Goal: Navigation & Orientation: Find specific page/section

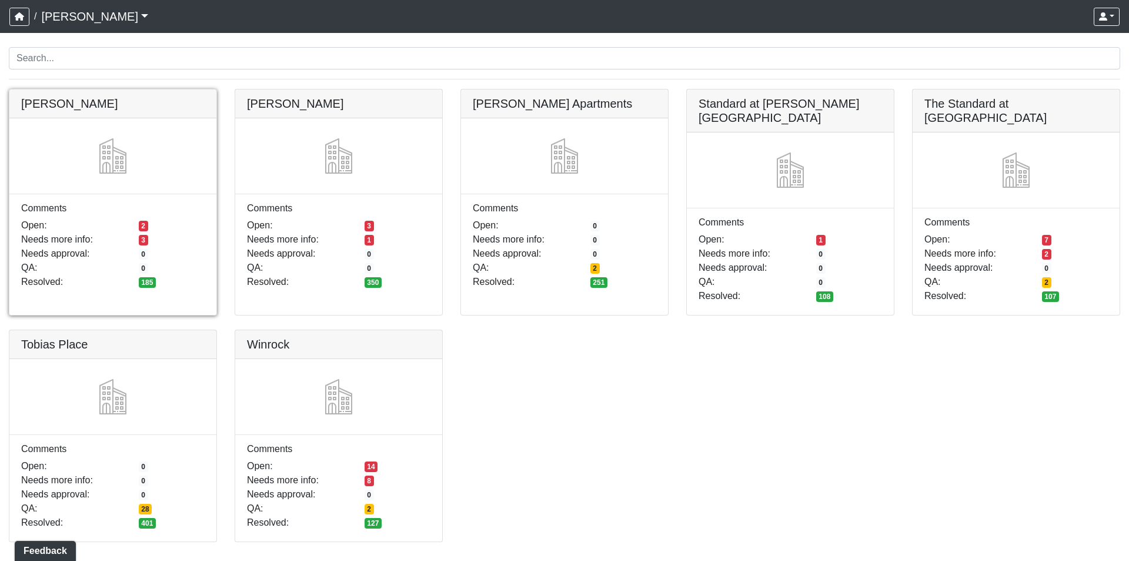
click at [52, 89] on link at bounding box center [112, 89] width 207 height 0
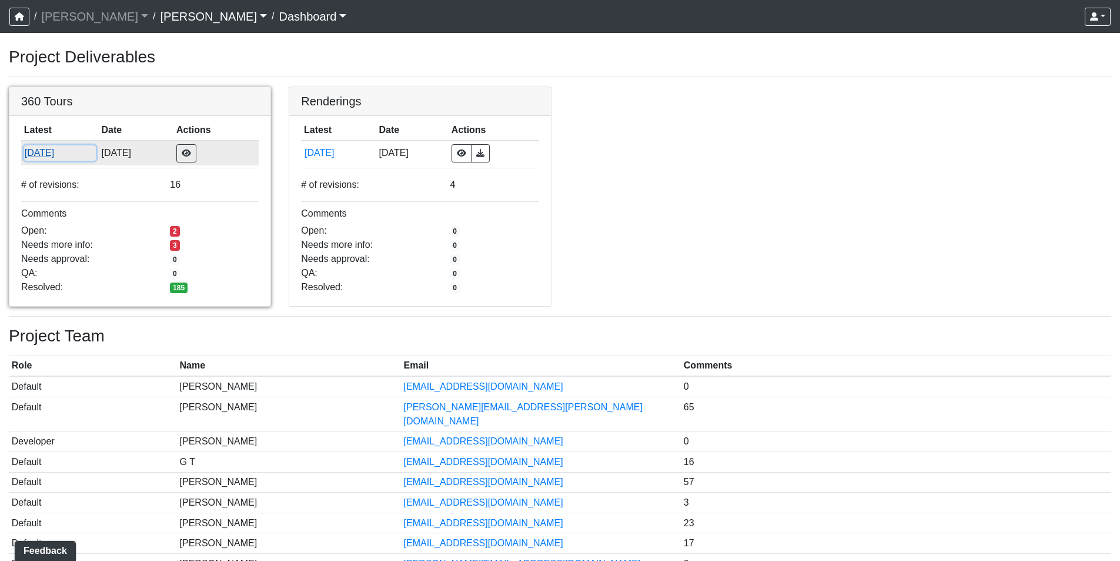
click at [61, 155] on button "[DATE]" at bounding box center [60, 152] width 72 height 15
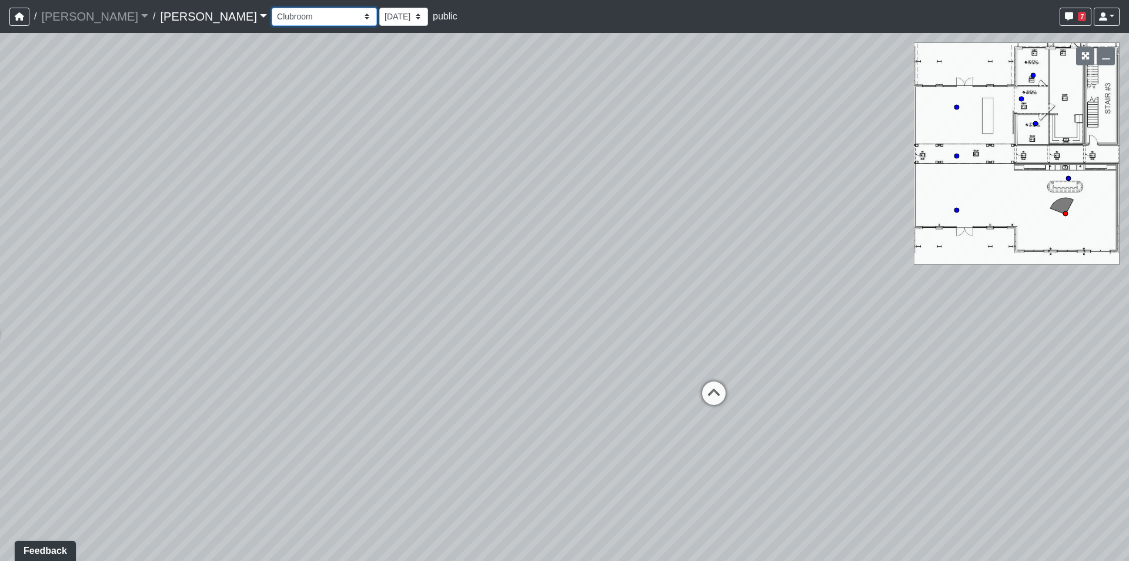
click at [272, 17] on select "Conference Room Conference Room 2 Counter Entrance Pod Pod 2 Pod Entry Carriage…" at bounding box center [324, 17] width 105 height 18
click at [272, 8] on select "Conference Room Conference Room 2 Counter Entrance Pod Pod 2 Pod Entry Carriage…" at bounding box center [324, 17] width 105 height 18
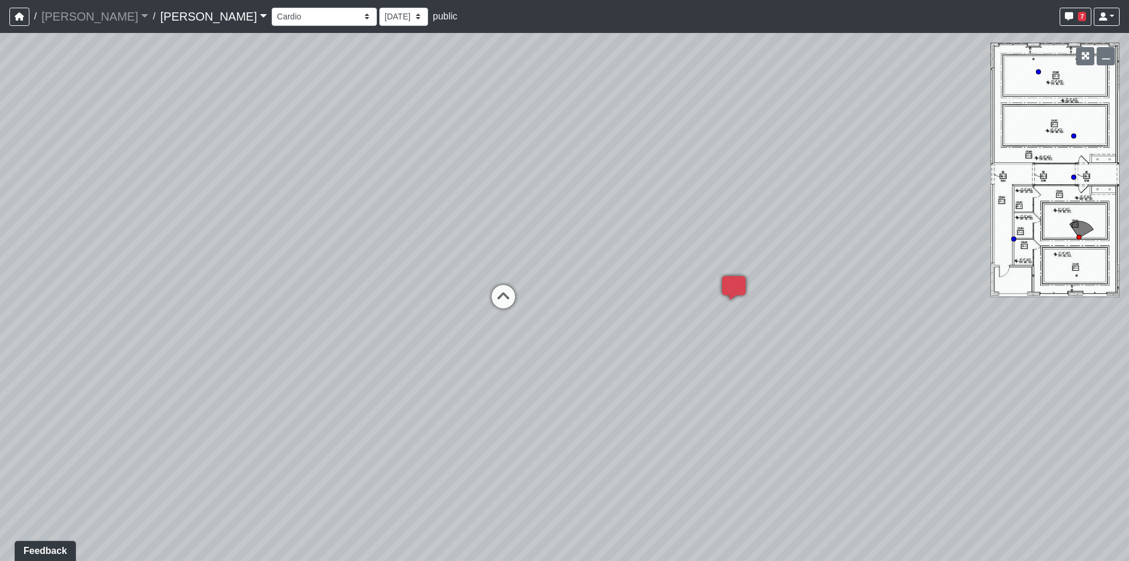
drag, startPoint x: 393, startPoint y: 232, endPoint x: 929, endPoint y: 196, distance: 537.6
click at [929, 196] on div "Loading... Lounge Loading... Clubroom Kitchen Loading... Hallway Loading... Sau…" at bounding box center [564, 297] width 1129 height 528
drag, startPoint x: 959, startPoint y: 375, endPoint x: 1130, endPoint y: 370, distance: 171.2
click at [1129, 370] on html "/ [PERSON_NAME] [PERSON_NAME] Loading... / [PERSON_NAME] [PERSON_NAME] Loading.…" at bounding box center [564, 280] width 1129 height 561
click at [617, 178] on div "Loading... Lounge Loading... Clubroom Kitchen Loading... Hallway Loading... Sau…" at bounding box center [564, 297] width 1129 height 528
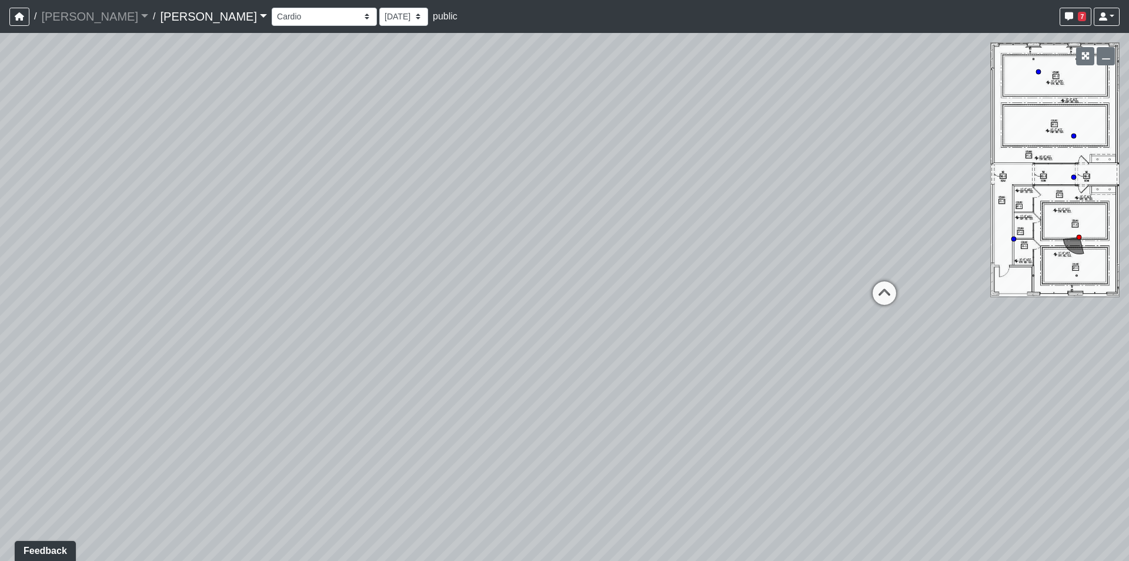
drag, startPoint x: 499, startPoint y: 412, endPoint x: 628, endPoint y: 293, distance: 175.7
click at [522, 365] on div "Loading... Lounge Loading... Clubroom Kitchen Loading... Hallway Loading... Sau…" at bounding box center [564, 297] width 1129 height 528
drag, startPoint x: 661, startPoint y: 281, endPoint x: 900, endPoint y: 451, distance: 293.1
click at [900, 451] on div "Loading... Lounge Loading... Clubroom Kitchen Loading... Hallway Loading... Sau…" at bounding box center [564, 297] width 1129 height 528
click at [725, 299] on div "Loading... Lounge Loading... Clubroom Kitchen Loading... Hallway Loading... Sau…" at bounding box center [564, 297] width 1129 height 528
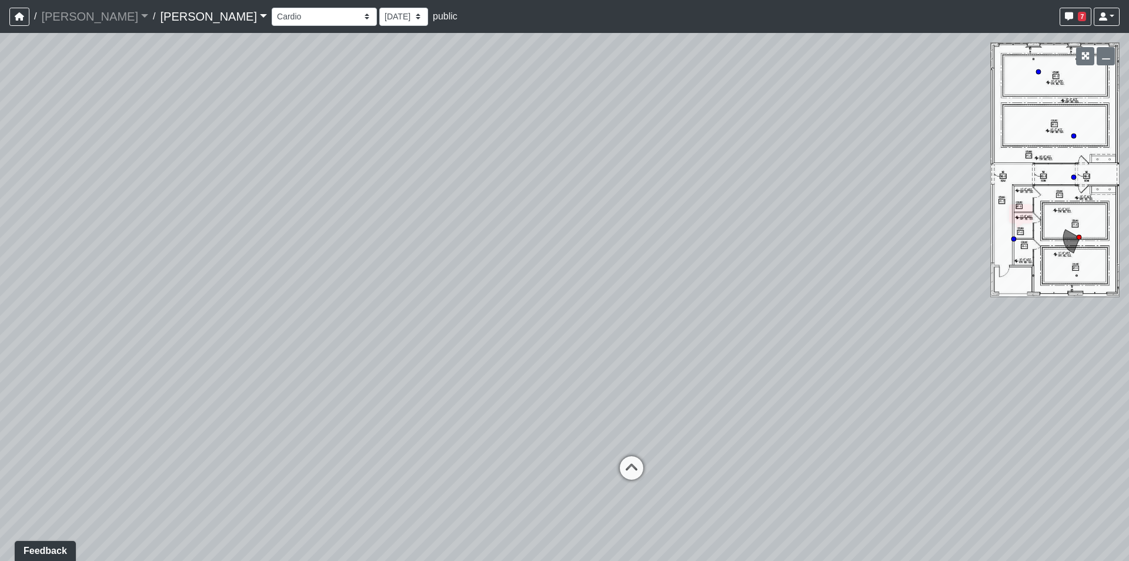
drag, startPoint x: 623, startPoint y: 403, endPoint x: 375, endPoint y: 453, distance: 252.6
click at [376, 453] on div "Loading... Lounge Loading... Clubroom Kitchen Loading... Hallway Loading... Sau…" at bounding box center [564, 297] width 1129 height 528
drag, startPoint x: 463, startPoint y: 291, endPoint x: 355, endPoint y: 372, distance: 135.8
click at [347, 363] on div "Loading... Lounge Loading... Clubroom Kitchen Loading... Hallway Loading... Sau…" at bounding box center [564, 297] width 1129 height 528
drag, startPoint x: 605, startPoint y: 124, endPoint x: 224, endPoint y: 24, distance: 394.8
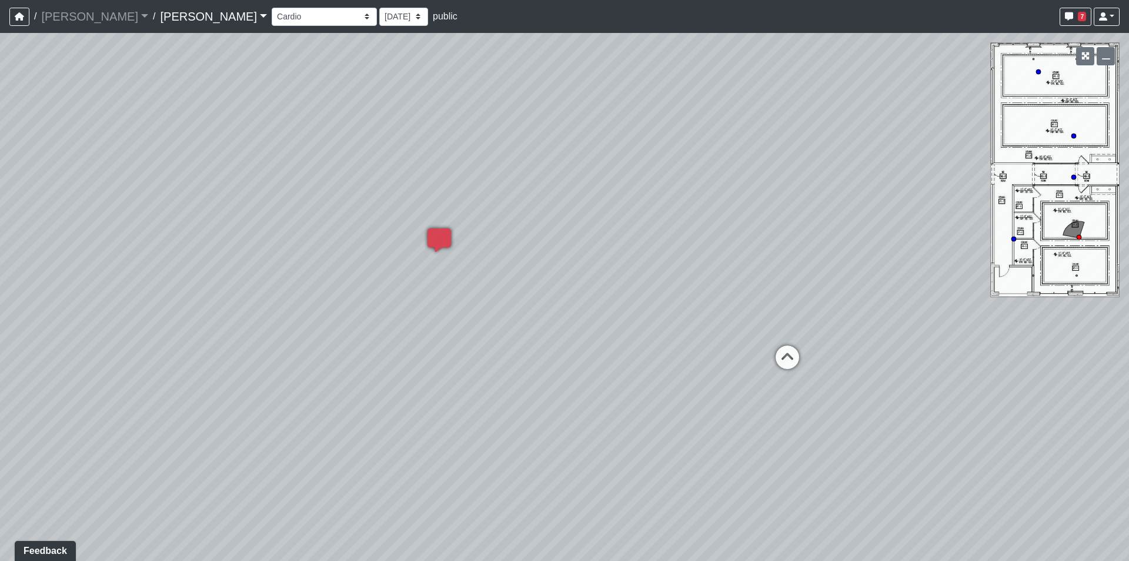
click at [303, 28] on div "/ [PERSON_NAME] [PERSON_NAME] Loading... / [PERSON_NAME] [PERSON_NAME] Loading.…" at bounding box center [564, 280] width 1129 height 561
drag, startPoint x: 571, startPoint y: 280, endPoint x: 593, endPoint y: 276, distance: 22.6
click at [593, 276] on div "Loading... Lounge Loading... Clubroom Kitchen Loading... Hallway Loading... Sau…" at bounding box center [564, 297] width 1129 height 528
click at [452, 295] on icon at bounding box center [449, 299] width 35 height 35
click at [538, 323] on icon at bounding box center [544, 339] width 35 height 35
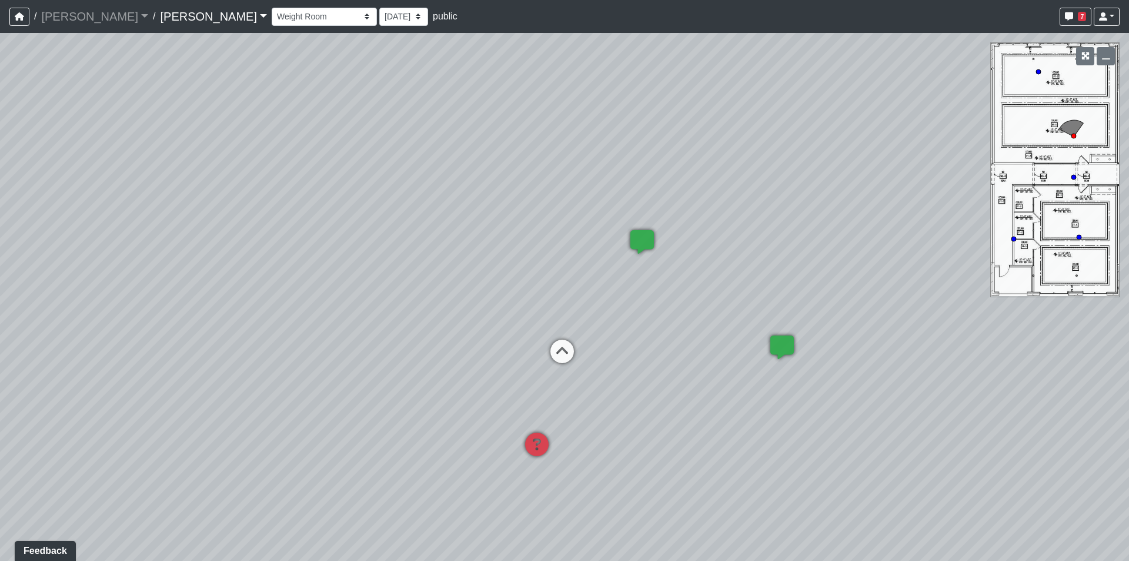
drag, startPoint x: 247, startPoint y: 222, endPoint x: 589, endPoint y: 216, distance: 341.8
click at [589, 216] on div "Loading... Lounge Loading... Clubroom Kitchen Loading... Hallway Loading... Sau…" at bounding box center [564, 297] width 1129 height 528
click at [806, 378] on div "Loading... Lounge Loading... Clubroom Kitchen Loading... Hallway Loading... Sau…" at bounding box center [564, 297] width 1129 height 528
click at [683, 329] on div "Loading... Lounge Loading... Clubroom Kitchen Loading... Hallway Loading... Sau…" at bounding box center [564, 297] width 1129 height 528
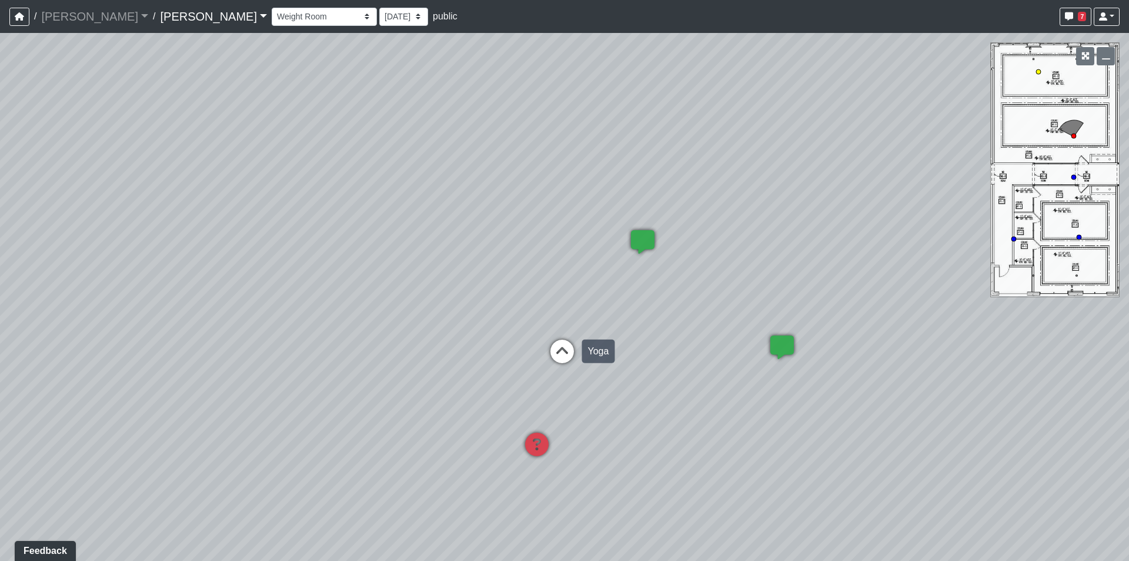
click at [565, 349] on icon at bounding box center [562, 356] width 35 height 35
drag, startPoint x: 311, startPoint y: 251, endPoint x: 721, endPoint y: 165, distance: 418.4
click at [721, 165] on div "Loading... Lounge Loading... Clubroom Kitchen Loading... Hallway Loading... Sau…" at bounding box center [564, 297] width 1129 height 528
drag, startPoint x: 561, startPoint y: 145, endPoint x: 883, endPoint y: 223, distance: 331.7
click at [883, 223] on div "Loading... Lounge Loading... Clubroom Kitchen Loading... Hallway Loading... Sau…" at bounding box center [564, 297] width 1129 height 528
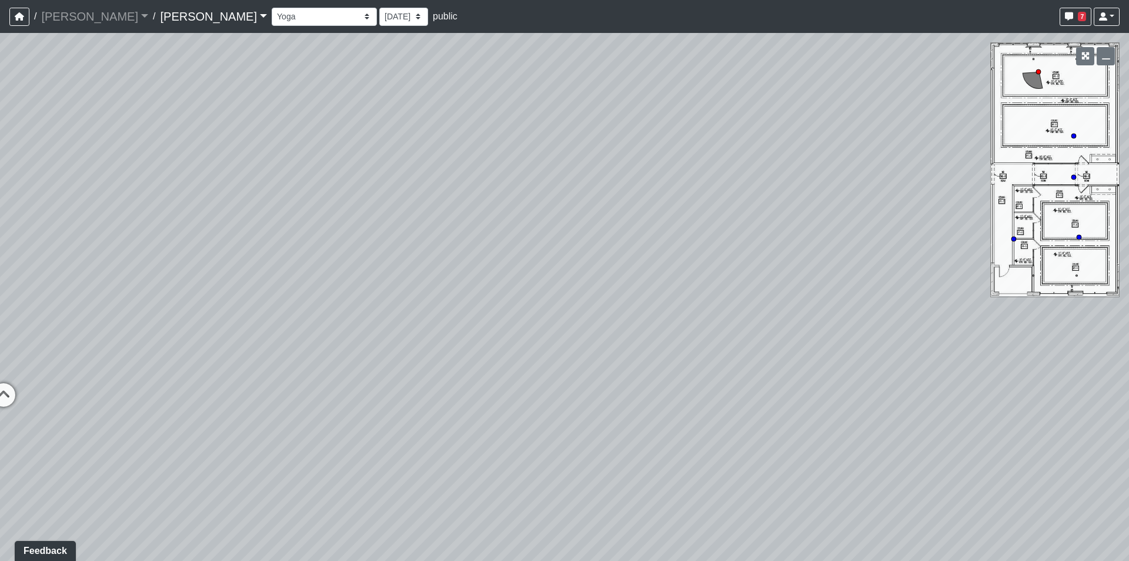
drag, startPoint x: 469, startPoint y: 335, endPoint x: 806, endPoint y: 259, distance: 346.2
click at [805, 259] on div "Loading... Lounge Loading... Clubroom Kitchen Loading... Hallway Loading... Sau…" at bounding box center [564, 297] width 1129 height 528
drag, startPoint x: 412, startPoint y: 272, endPoint x: 1065, endPoint y: 281, distance: 653.5
click at [1065, 281] on div "Loading... Lounge Loading... Clubroom Kitchen Loading... Hallway Loading... Sau…" at bounding box center [564, 297] width 1129 height 528
drag, startPoint x: 522, startPoint y: 214, endPoint x: 412, endPoint y: 237, distance: 112.9
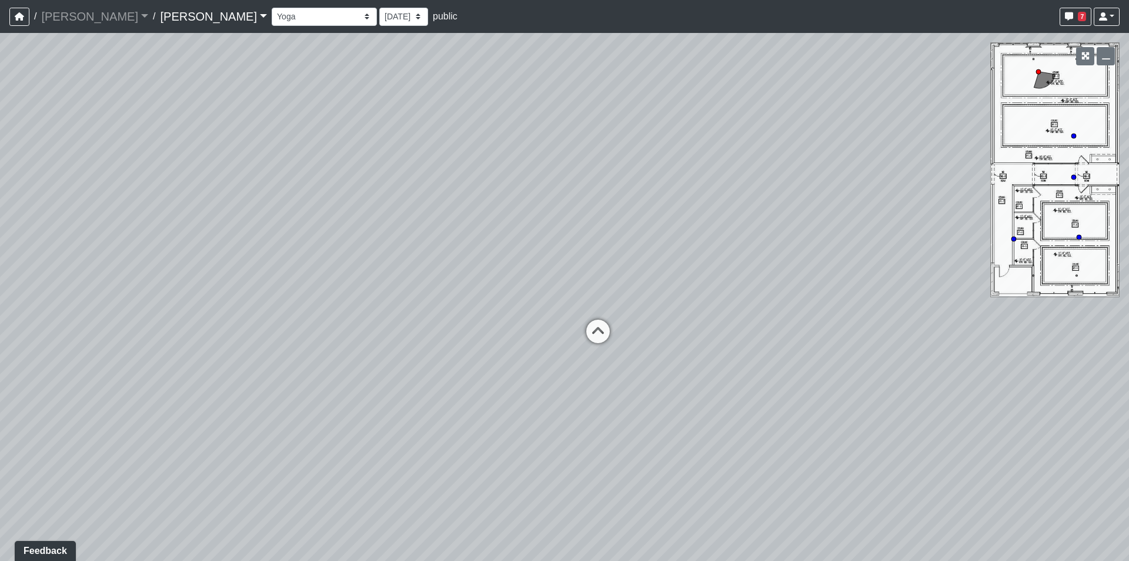
click at [412, 236] on div "Loading... Lounge Loading... Clubroom Kitchen Loading... Hallway Loading... Sau…" at bounding box center [564, 297] width 1129 height 528
drag, startPoint x: 1075, startPoint y: 389, endPoint x: 592, endPoint y: 504, distance: 496.5
click at [592, 504] on div "Loading... Lounge Loading... Clubroom Kitchen Loading... Hallway Loading... Sau…" at bounding box center [564, 297] width 1129 height 528
drag, startPoint x: 469, startPoint y: 290, endPoint x: 894, endPoint y: 288, distance: 425.3
click at [894, 288] on div "Loading... Lounge Loading... Clubroom Kitchen Loading... Hallway Loading... Sau…" at bounding box center [564, 297] width 1129 height 528
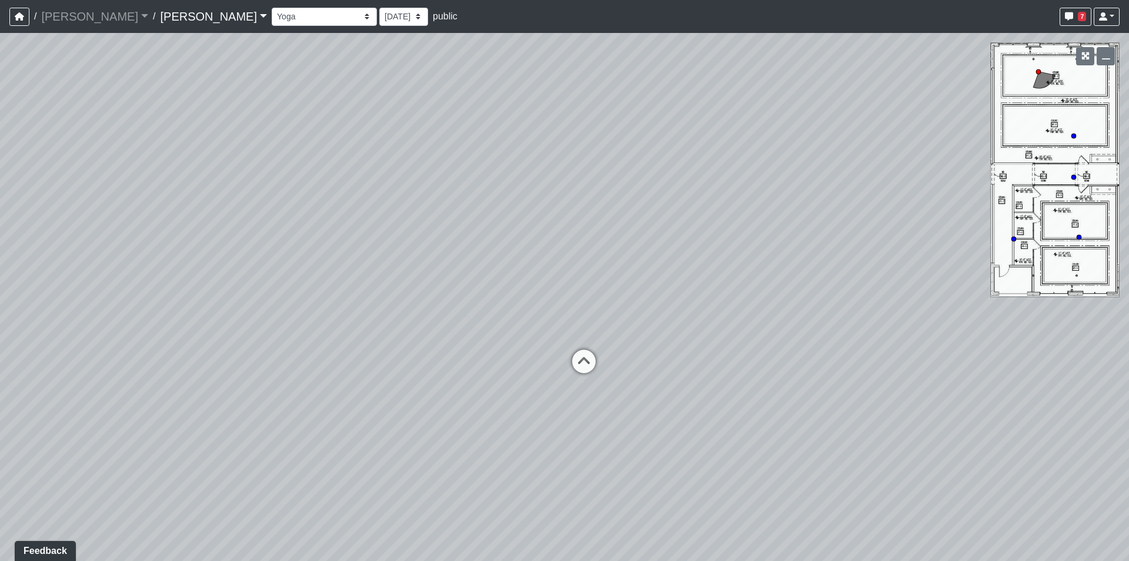
drag, startPoint x: 560, startPoint y: 401, endPoint x: 646, endPoint y: 283, distance: 146.0
click at [641, 285] on div "Loading... Lounge Loading... Clubroom Kitchen Loading... Hallway Loading... Sau…" at bounding box center [564, 297] width 1129 height 528
drag, startPoint x: 659, startPoint y: 216, endPoint x: 850, endPoint y: 219, distance: 191.2
click at [850, 219] on div "Loading... Lounge Loading... Clubroom Kitchen Loading... Hallway Loading... Sau…" at bounding box center [564, 297] width 1129 height 528
drag, startPoint x: 746, startPoint y: 348, endPoint x: 83, endPoint y: 280, distance: 666.3
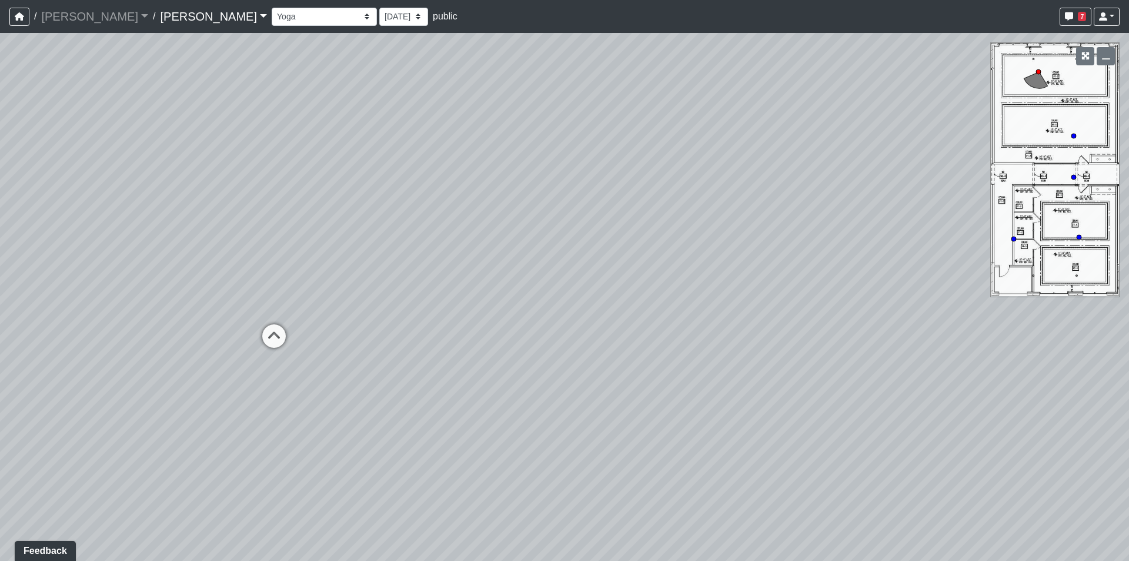
click at [83, 280] on div "Loading... Lounge Loading... Clubroom Kitchen Loading... Hallway Loading... Sau…" at bounding box center [564, 297] width 1129 height 528
click at [205, 245] on div "Loading... Lounge Loading... Clubroom Kitchen Loading... Hallway Loading... Sau…" at bounding box center [564, 297] width 1129 height 528
drag, startPoint x: 522, startPoint y: 234, endPoint x: 573, endPoint y: 254, distance: 54.9
click at [573, 254] on div "Loading... Lounge Loading... Clubroom Kitchen Loading... Hallway Loading... Sau…" at bounding box center [564, 297] width 1129 height 528
drag, startPoint x: 373, startPoint y: 200, endPoint x: 673, endPoint y: 204, distance: 300.6
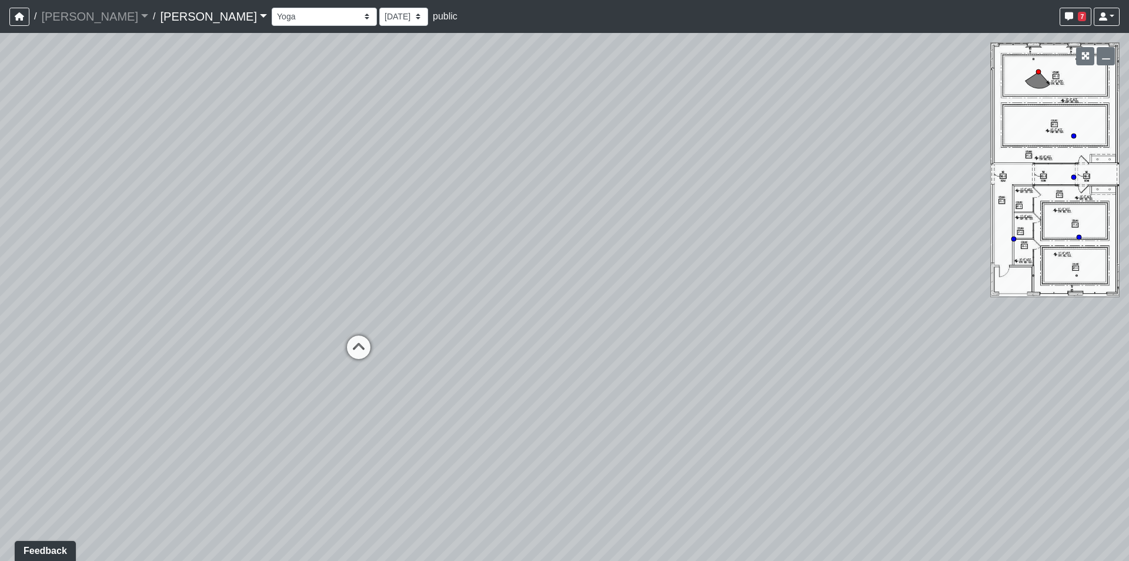
click at [673, 204] on div "Loading... Lounge Loading... Clubroom Kitchen Loading... Hallway Loading... Sau…" at bounding box center [564, 297] width 1129 height 528
click at [539, 325] on icon at bounding box center [529, 333] width 35 height 35
click at [595, 254] on icon at bounding box center [593, 257] width 35 height 35
click at [818, 261] on div "Loading... Lounge Loading... Clubroom Kitchen Loading... Hallway Loading... Sau…" at bounding box center [564, 297] width 1129 height 528
click at [516, 229] on icon at bounding box center [512, 228] width 35 height 35
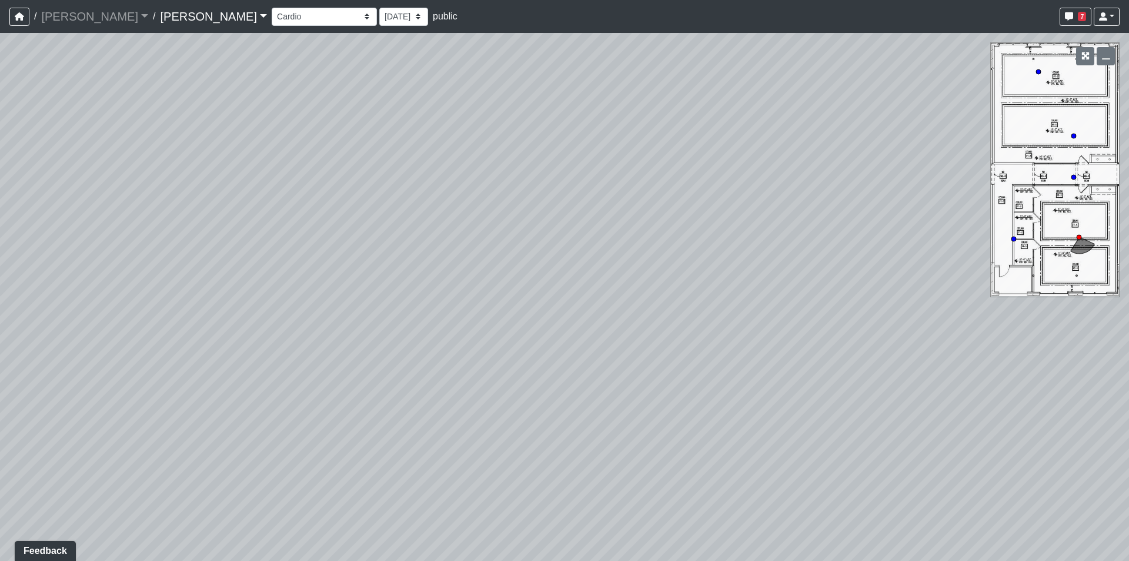
drag, startPoint x: 666, startPoint y: 214, endPoint x: 493, endPoint y: 327, distance: 207.0
click at [493, 327] on div "Loading... Lounge Loading... Clubroom Kitchen Loading... Hallway Loading... Sau…" at bounding box center [564, 297] width 1129 height 528
click at [615, 148] on div "Loading... Lounge Loading... Clubroom Kitchen Loading... Hallway Loading... Sau…" at bounding box center [564, 297] width 1129 height 528
drag, startPoint x: 783, startPoint y: 273, endPoint x: 295, endPoint y: 241, distance: 489.3
click at [295, 241] on div "Loading... Lounge Loading... Clubroom Kitchen Loading... Hallway Loading... Sau…" at bounding box center [564, 297] width 1129 height 528
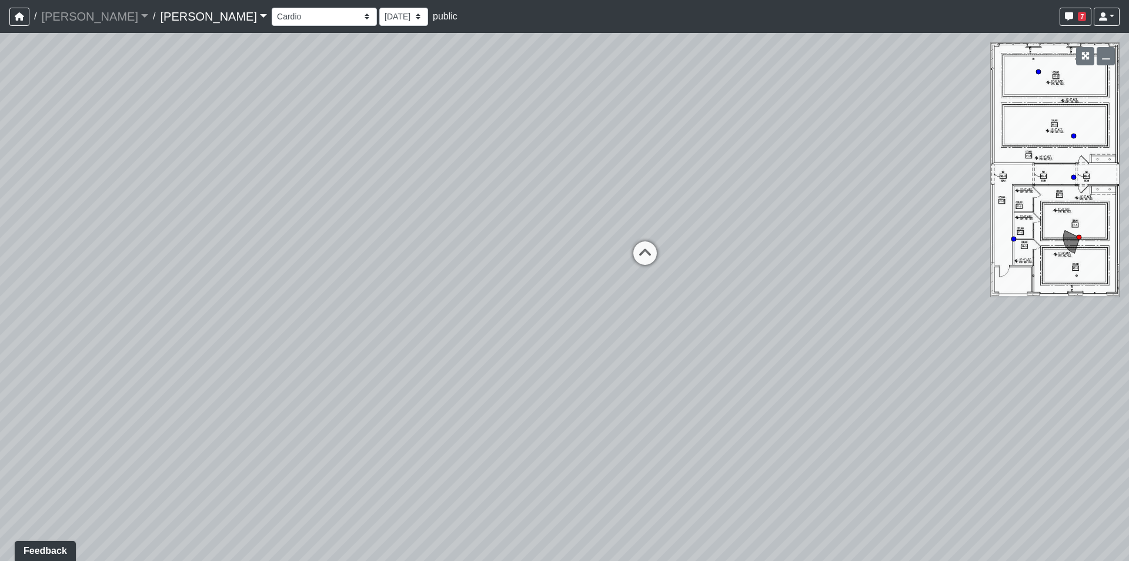
drag, startPoint x: 503, startPoint y: 271, endPoint x: 249, endPoint y: 238, distance: 256.9
click at [259, 238] on div "Loading... Lounge Loading... Clubroom Kitchen Loading... Hallway Loading... Sau…" at bounding box center [564, 297] width 1129 height 528
drag, startPoint x: 688, startPoint y: 325, endPoint x: 1040, endPoint y: 504, distance: 395.1
click at [1040, 504] on div "Loading... Lounge Loading... Clubroom Kitchen Loading... Hallway Loading... Sau…" at bounding box center [564, 297] width 1129 height 528
drag, startPoint x: 253, startPoint y: 306, endPoint x: 582, endPoint y: 332, distance: 330.4
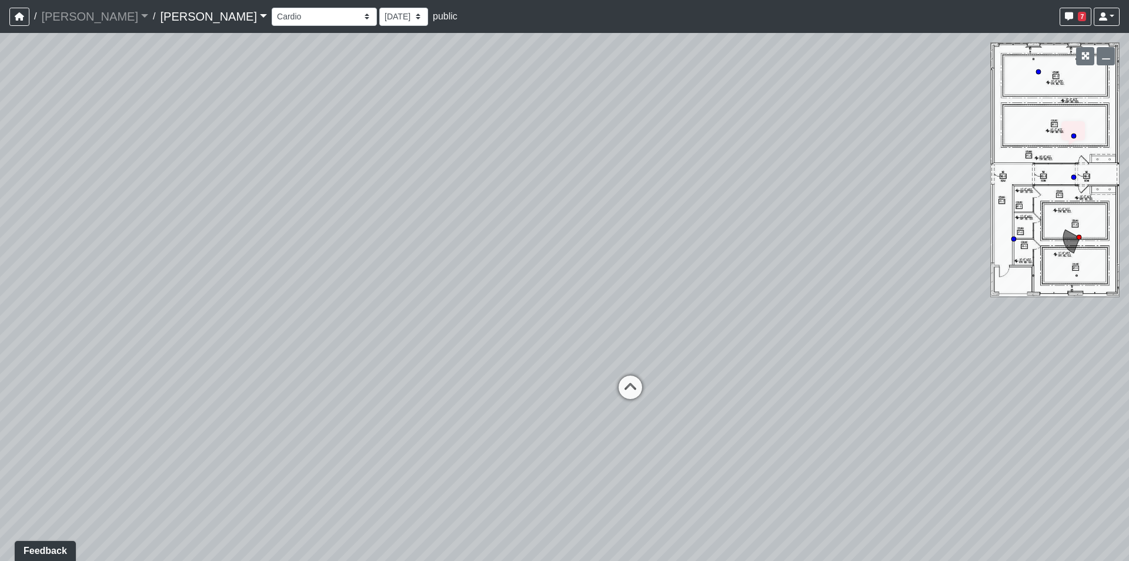
click at [582, 332] on div "Loading... Lounge Loading... Clubroom Kitchen Loading... Hallway Loading... Sau…" at bounding box center [564, 297] width 1129 height 528
click at [744, 248] on div "Loading... Lounge Loading... Clubroom Kitchen Loading... Hallway Loading... Sau…" at bounding box center [564, 297] width 1129 height 528
drag, startPoint x: 799, startPoint y: 323, endPoint x: 375, endPoint y: 313, distance: 424.2
click at [269, 312] on div "Loading... Lounge Loading... Clubroom Kitchen Loading... Hallway Loading... Sau…" at bounding box center [564, 297] width 1129 height 528
drag, startPoint x: 605, startPoint y: 323, endPoint x: 938, endPoint y: 550, distance: 402.1
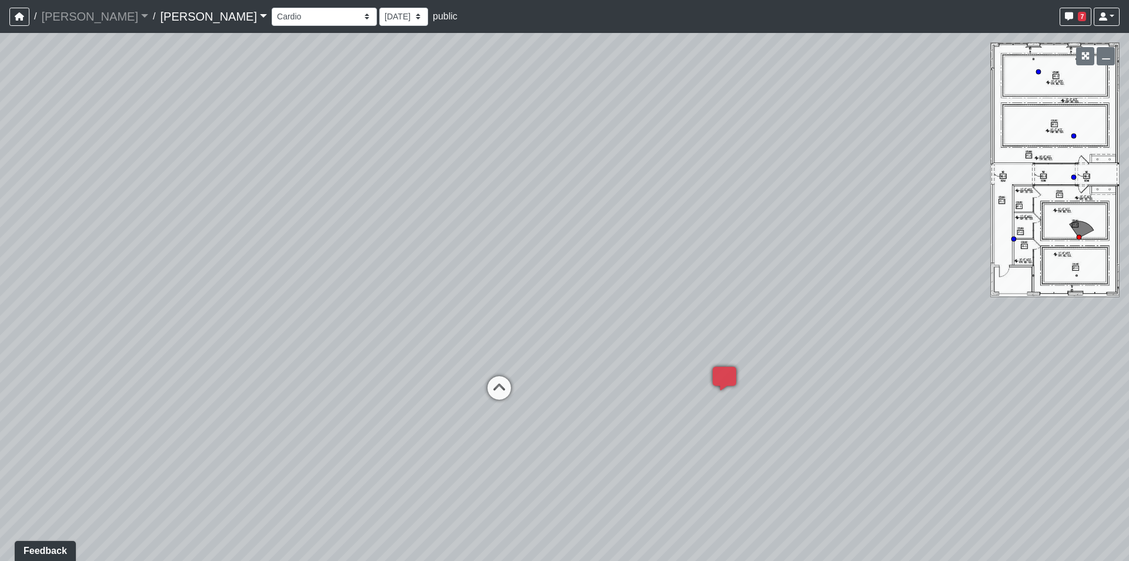
click at [940, 553] on div "Loading... Lounge Loading... Clubroom Kitchen Loading... Hallway Loading... Sau…" at bounding box center [564, 297] width 1129 height 528
click at [503, 385] on icon at bounding box center [504, 390] width 35 height 35
click at [594, 433] on icon at bounding box center [599, 436] width 35 height 35
select select "fJc5aKiMUiMaQk47ZdTTUU"
drag, startPoint x: 552, startPoint y: 358, endPoint x: 915, endPoint y: 312, distance: 365.1
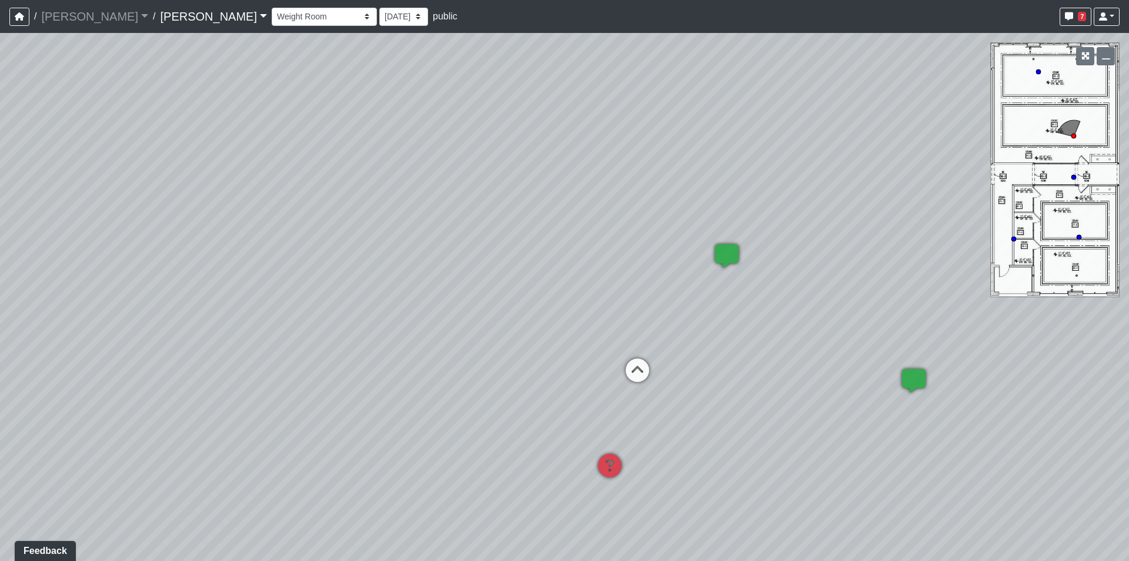
click at [915, 312] on div "Loading... Lounge Loading... Clubroom Kitchen Loading... Hallway Loading... Sau…" at bounding box center [564, 297] width 1129 height 528
drag, startPoint x: 276, startPoint y: 168, endPoint x: 277, endPoint y: 161, distance: 6.6
click at [276, 168] on div "Loading... Lounge Loading... Clubroom Kitchen Loading... Hallway Loading... Sau…" at bounding box center [564, 297] width 1129 height 528
click at [160, 15] on link "[PERSON_NAME]" at bounding box center [213, 17] width 107 height 24
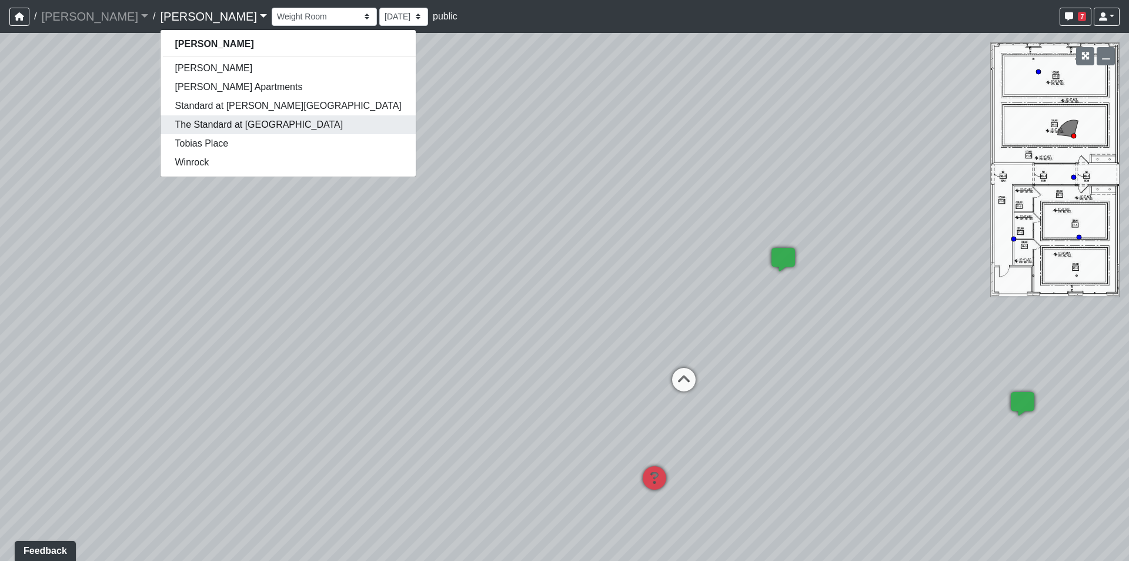
click at [161, 128] on link "The Standard at Old Town" at bounding box center [288, 124] width 255 height 19
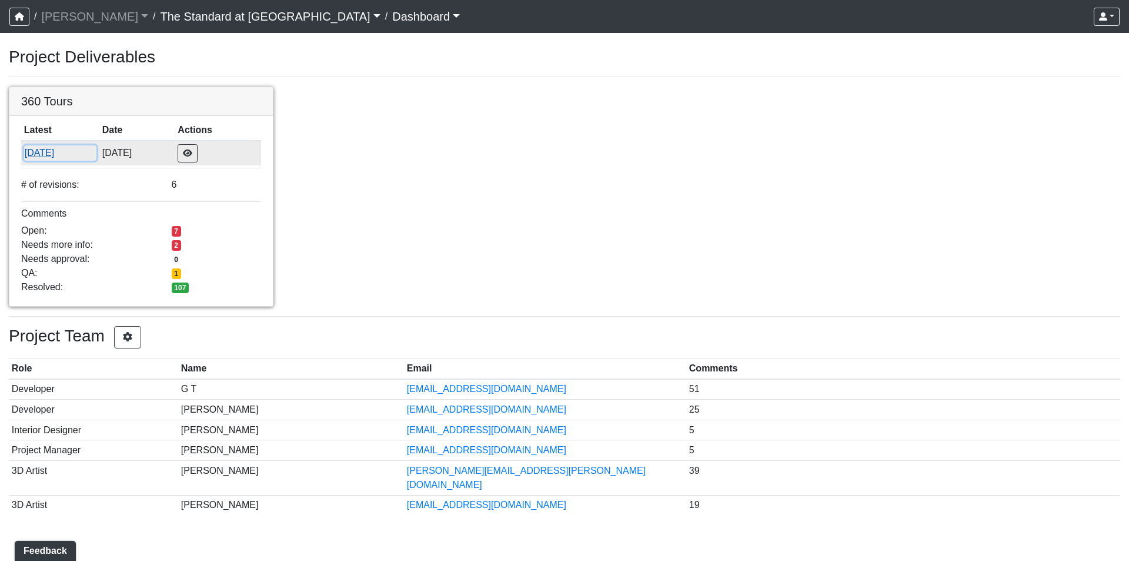
click at [39, 151] on button "[DATE]" at bounding box center [60, 152] width 72 height 15
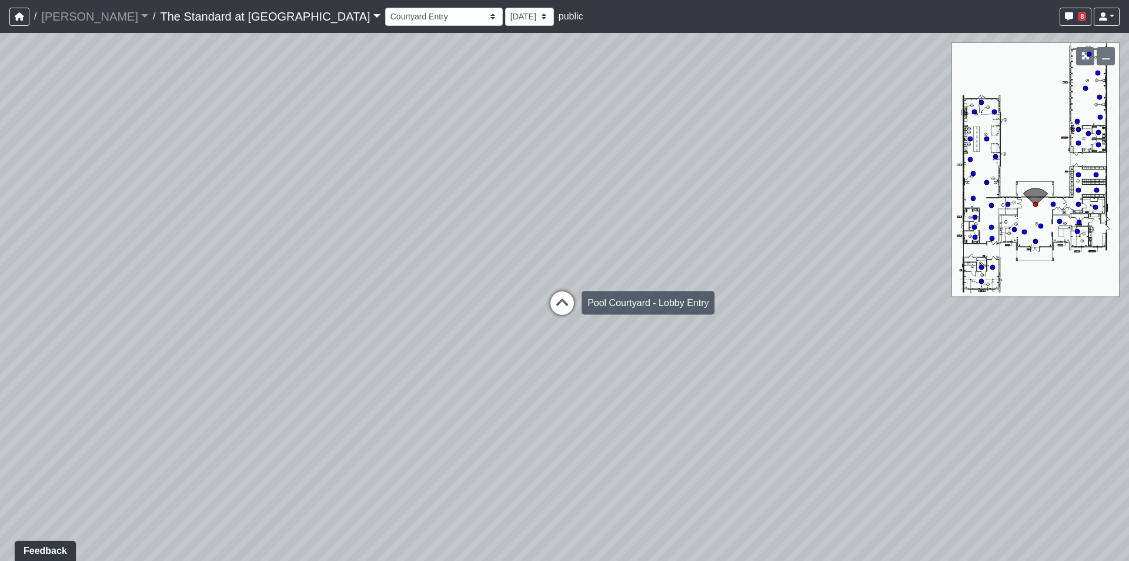
click at [571, 301] on icon at bounding box center [562, 308] width 35 height 35
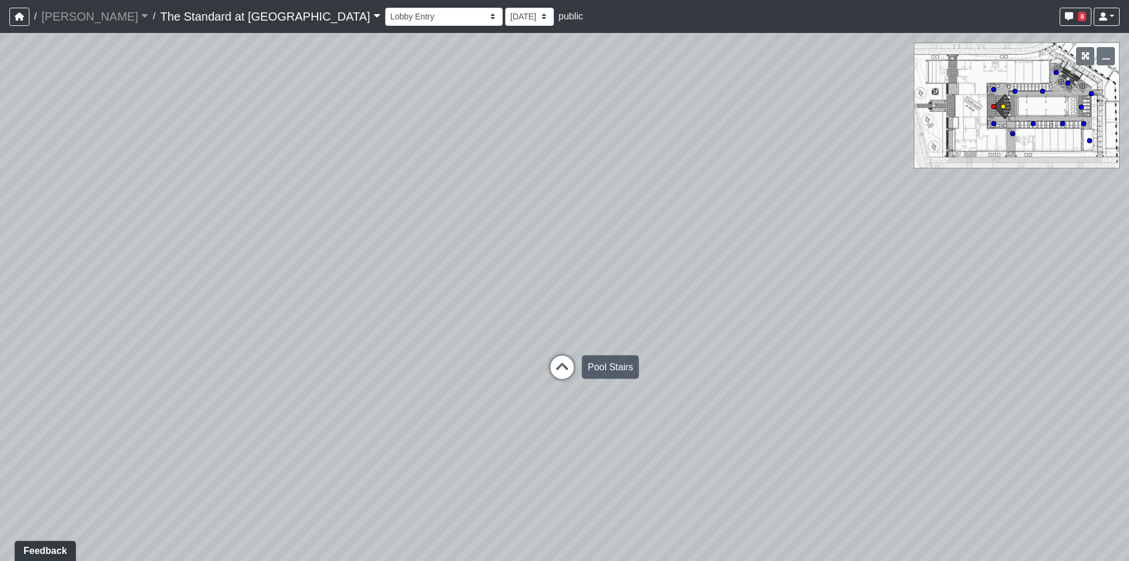
click at [562, 368] on icon at bounding box center [562, 372] width 35 height 35
click at [712, 332] on icon at bounding box center [712, 336] width 35 height 35
drag, startPoint x: 317, startPoint y: 212, endPoint x: 920, endPoint y: 217, distance: 602.9
click at [819, 216] on div "Loading... Conference Entry Loading... Mailroom - Counter Loading... Co-Work - …" at bounding box center [564, 297] width 1129 height 528
drag, startPoint x: 437, startPoint y: 305, endPoint x: 810, endPoint y: 216, distance: 383.2
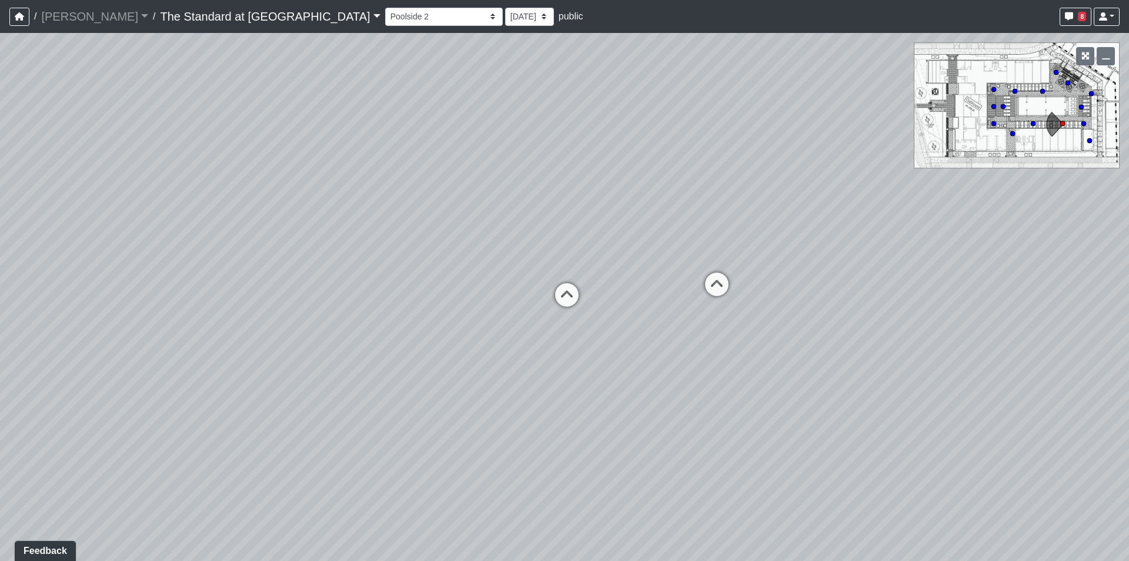
click at [810, 216] on div "Loading... Conference Entry Loading... Mailroom - Counter Loading... Co-Work - …" at bounding box center [564, 297] width 1129 height 528
click at [725, 292] on icon at bounding box center [716, 289] width 35 height 35
click at [573, 271] on icon at bounding box center [567, 279] width 35 height 35
click at [576, 396] on icon at bounding box center [567, 411] width 35 height 35
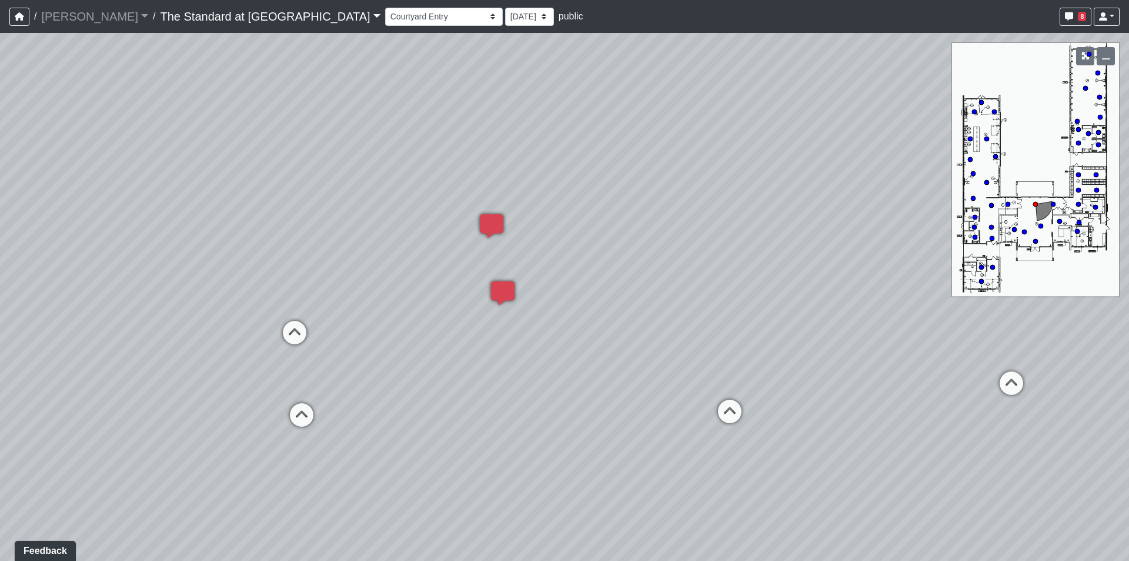
drag, startPoint x: 305, startPoint y: 196, endPoint x: 825, endPoint y: 216, distance: 520.3
click at [825, 216] on div "Loading... Conference Entry Loading... Mailroom - Counter Loading... Co-Work - …" at bounding box center [564, 297] width 1129 height 528
drag, startPoint x: 788, startPoint y: 261, endPoint x: 1112, endPoint y: 389, distance: 349.1
click at [1112, 389] on div "Loading... Conference Entry Loading... Mailroom - Counter Loading... Co-Work - …" at bounding box center [564, 297] width 1129 height 528
drag, startPoint x: 715, startPoint y: 262, endPoint x: 938, endPoint y: 219, distance: 226.9
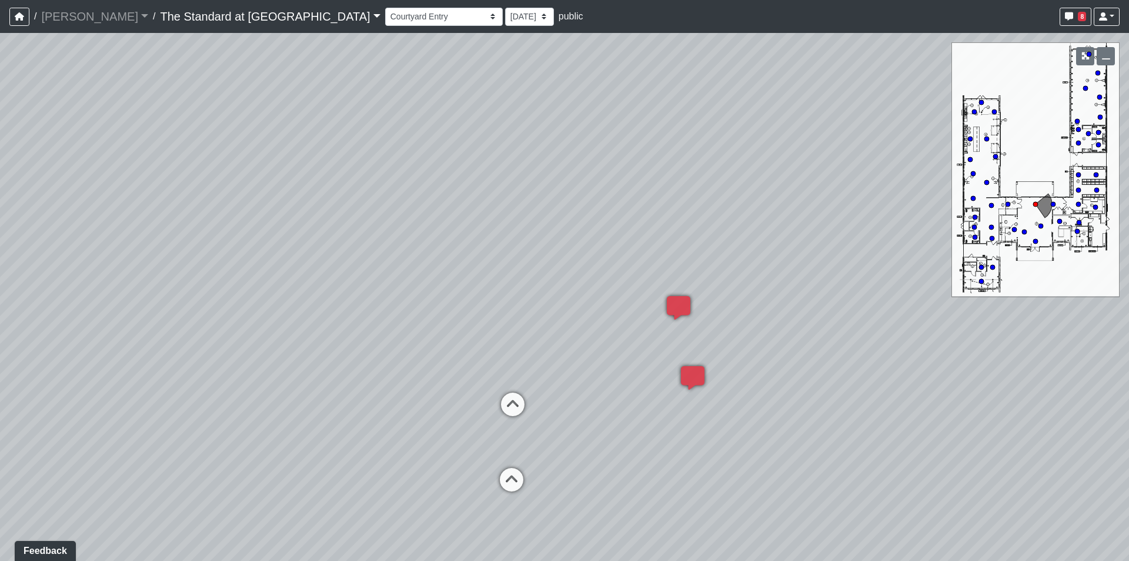
click at [938, 219] on div "Loading... Conference Entry Loading... Mailroom - Counter Loading... Co-Work - …" at bounding box center [564, 297] width 1129 height 528
drag, startPoint x: 892, startPoint y: 380, endPoint x: 548, endPoint y: 315, distance: 349.5
click at [548, 315] on div "Loading... Conference Entry Loading... Mailroom - Counter Loading... Co-Work - …" at bounding box center [564, 297] width 1129 height 528
drag, startPoint x: 784, startPoint y: 382, endPoint x: 432, endPoint y: 332, distance: 355.3
click at [475, 342] on div "Loading... Conference Entry Loading... Mailroom - Counter Loading... Co-Work - …" at bounding box center [564, 297] width 1129 height 528
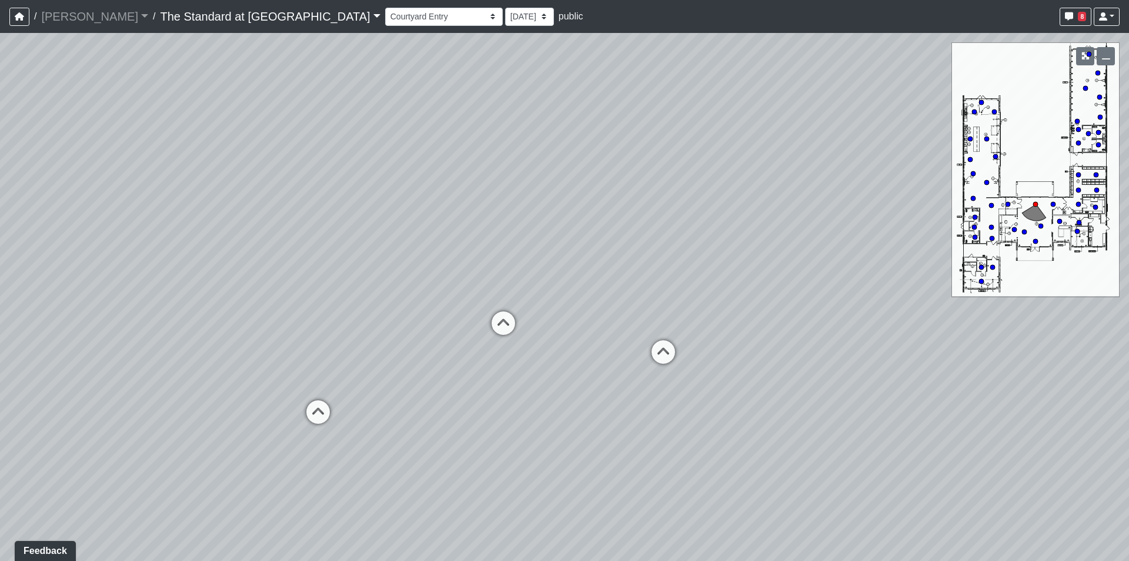
drag, startPoint x: 731, startPoint y: 316, endPoint x: 325, endPoint y: 368, distance: 409.1
click at [325, 368] on div "Loading... Conference Entry Loading... Mailroom - Counter Loading... Co-Work - …" at bounding box center [564, 297] width 1129 height 528
click at [995, 385] on icon at bounding box center [999, 395] width 35 height 35
drag, startPoint x: 910, startPoint y: 291, endPoint x: 511, endPoint y: 285, distance: 399.4
click at [556, 285] on div "Loading... Conference Entry Loading... Mailroom - Counter Loading... Co-Work - …" at bounding box center [564, 297] width 1129 height 528
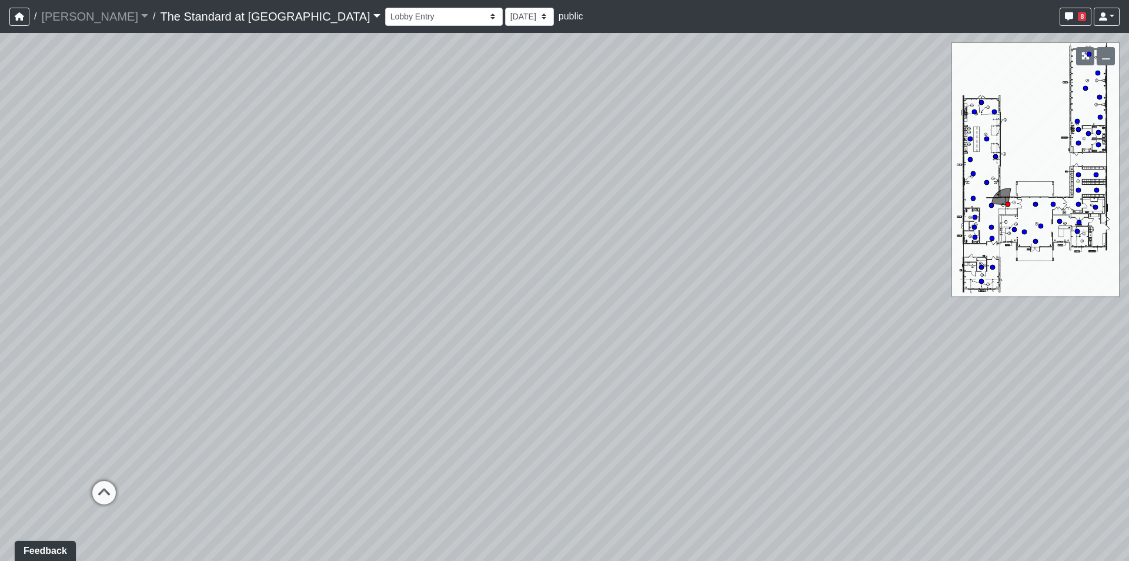
drag, startPoint x: 631, startPoint y: 295, endPoint x: 643, endPoint y: 309, distance: 17.9
click at [594, 316] on div "Loading... Conference Entry Loading... Mailroom - Counter Loading... Co-Work - …" at bounding box center [564, 297] width 1129 height 528
drag, startPoint x: 323, startPoint y: 362, endPoint x: 475, endPoint y: 346, distance: 152.5
click at [475, 346] on div "Loading... Conference Entry Loading... Mailroom - Counter Loading... Co-Work - …" at bounding box center [564, 297] width 1129 height 528
click at [360, 406] on icon at bounding box center [358, 413] width 35 height 35
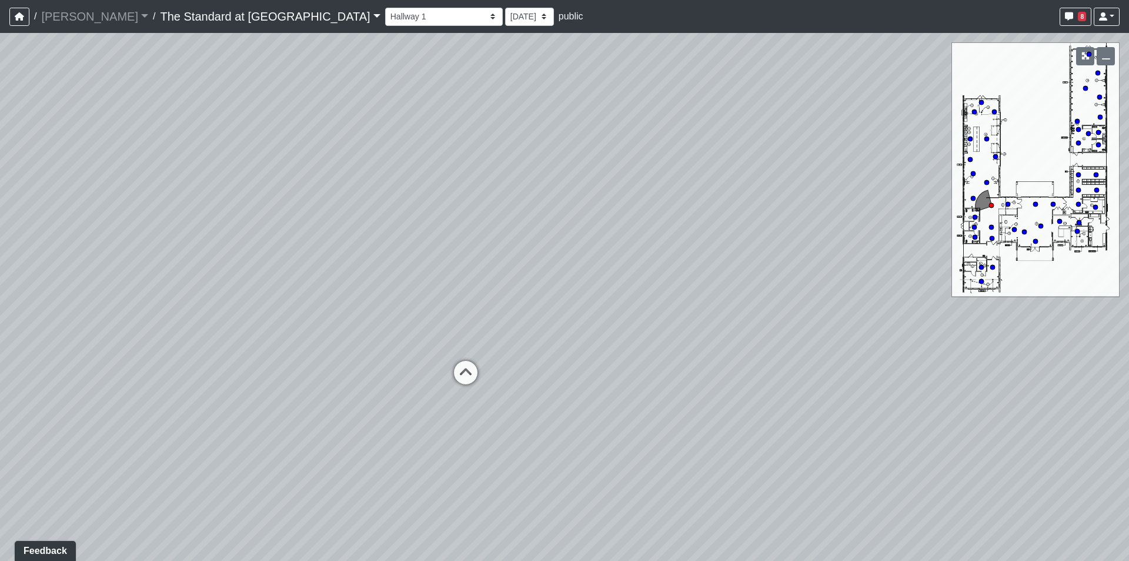
drag, startPoint x: 515, startPoint y: 266, endPoint x: 426, endPoint y: 291, distance: 91.8
click at [426, 291] on div "Loading... Conference Entry Loading... Mailroom - Counter Loading... Co-Work - …" at bounding box center [564, 297] width 1129 height 528
click at [226, 495] on icon at bounding box center [222, 499] width 35 height 35
drag, startPoint x: 459, startPoint y: 358, endPoint x: 248, endPoint y: 342, distance: 211.8
click at [248, 342] on div "Loading... Conference Entry Loading... Mailroom - Counter Loading... Co-Work - …" at bounding box center [564, 297] width 1129 height 528
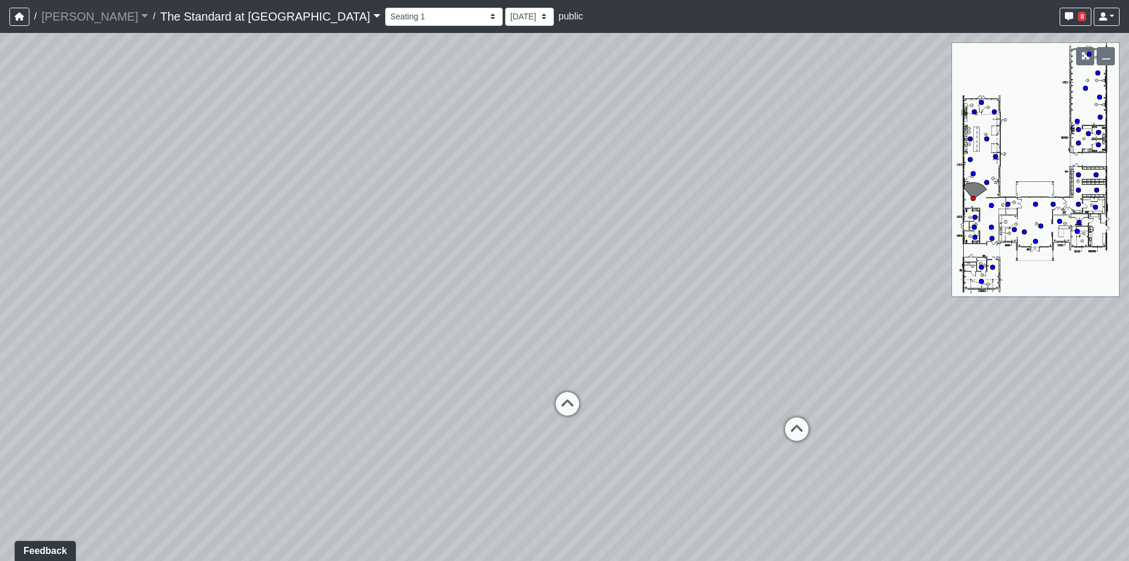
drag, startPoint x: 863, startPoint y: 381, endPoint x: 664, endPoint y: 389, distance: 199.6
click at [664, 389] on div "Loading... Conference Entry Loading... Mailroom - Counter Loading... Co-Work - …" at bounding box center [564, 297] width 1129 height 528
drag, startPoint x: 733, startPoint y: 312, endPoint x: 501, endPoint y: 342, distance: 233.6
click at [501, 342] on div "Loading... Conference Entry Loading... Mailroom - Counter Loading... Co-Work - …" at bounding box center [564, 297] width 1129 height 528
drag, startPoint x: 886, startPoint y: 318, endPoint x: 1092, endPoint y: 319, distance: 205.9
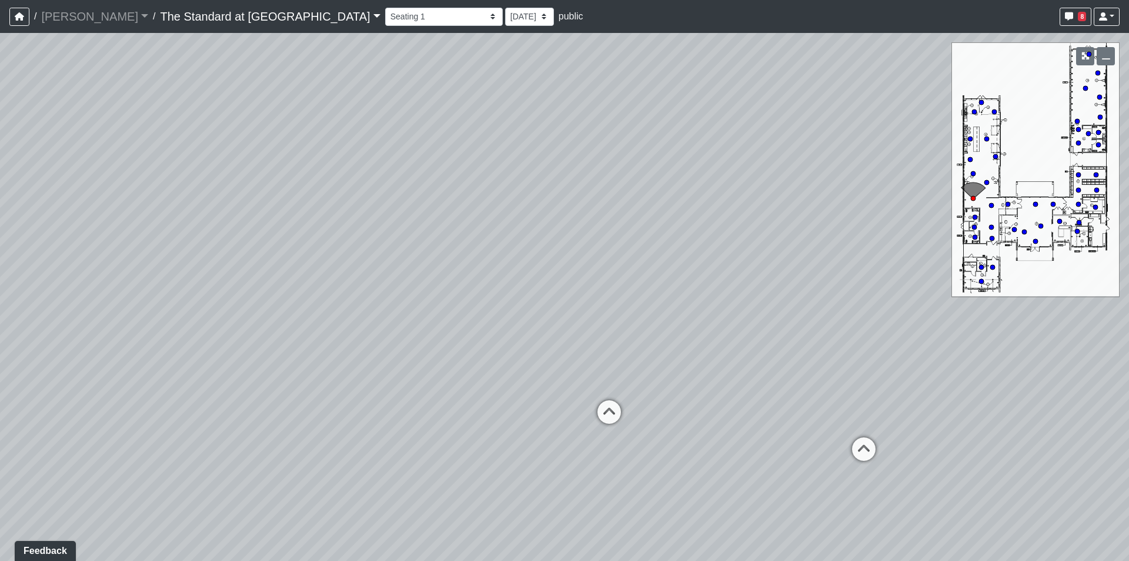
click at [1092, 319] on div "Loading... Conference Entry Loading... Mailroom - Counter Loading... Co-Work - …" at bounding box center [564, 297] width 1129 height 528
drag, startPoint x: 504, startPoint y: 286, endPoint x: 465, endPoint y: 274, distance: 41.1
click at [500, 284] on div "Loading... Conference Entry Loading... Mailroom - Counter Loading... Co-Work - …" at bounding box center [564, 297] width 1129 height 528
drag, startPoint x: 661, startPoint y: 286, endPoint x: 366, endPoint y: 250, distance: 296.3
click at [366, 250] on div "Loading... Conference Entry Loading... Mailroom - Counter Loading... Co-Work - …" at bounding box center [564, 297] width 1129 height 528
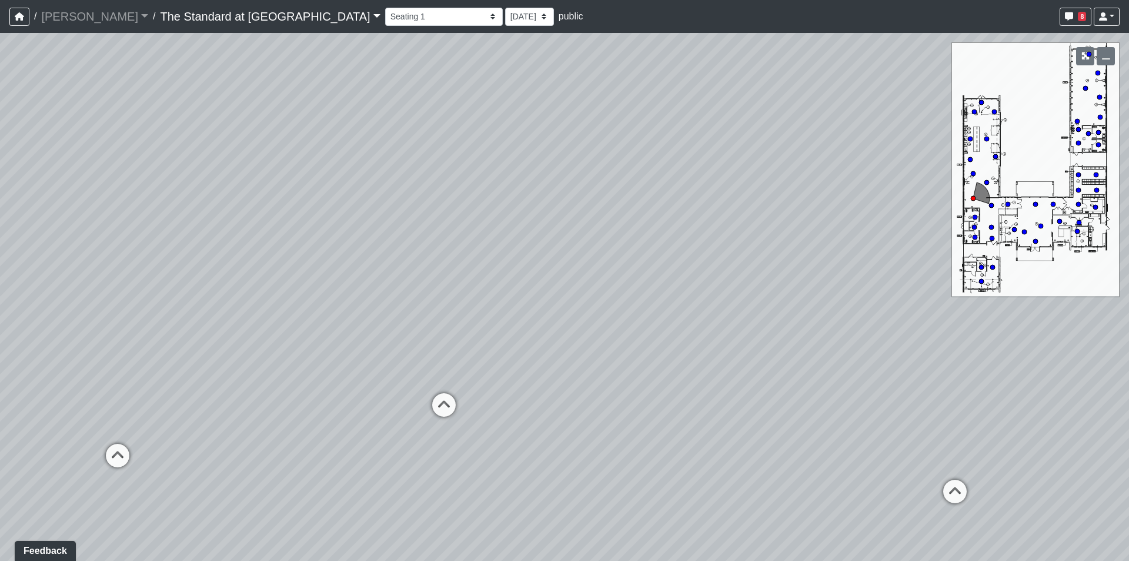
drag, startPoint x: 645, startPoint y: 316, endPoint x: 630, endPoint y: 449, distance: 133.8
click at [630, 449] on div "Loading... Conference Entry Loading... Mailroom - Counter Loading... Co-Work - …" at bounding box center [564, 297] width 1129 height 528
drag, startPoint x: 583, startPoint y: 312, endPoint x: 636, endPoint y: 312, distance: 52.9
click at [636, 312] on div "Loading... Conference Entry Loading... Mailroom - Counter Loading... Co-Work - …" at bounding box center [564, 297] width 1129 height 528
click at [443, 314] on div "Loading... Conference Entry Loading... Mailroom - Counter Loading... Co-Work - …" at bounding box center [564, 297] width 1129 height 528
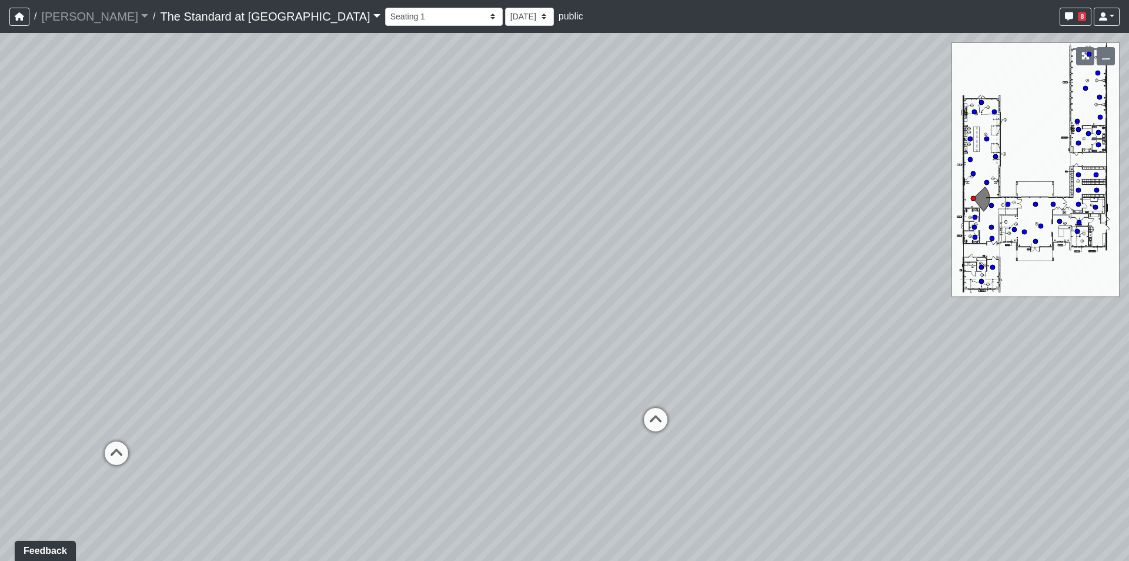
drag, startPoint x: 739, startPoint y: 377, endPoint x: 174, endPoint y: 371, distance: 565.9
click at [174, 371] on div "Loading... Conference Entry Loading... Mailroom - Counter Loading... Co-Work - …" at bounding box center [564, 297] width 1129 height 528
click at [663, 423] on icon at bounding box center [655, 425] width 35 height 35
click at [521, 433] on icon at bounding box center [520, 438] width 35 height 35
click at [541, 381] on icon at bounding box center [540, 379] width 35 height 35
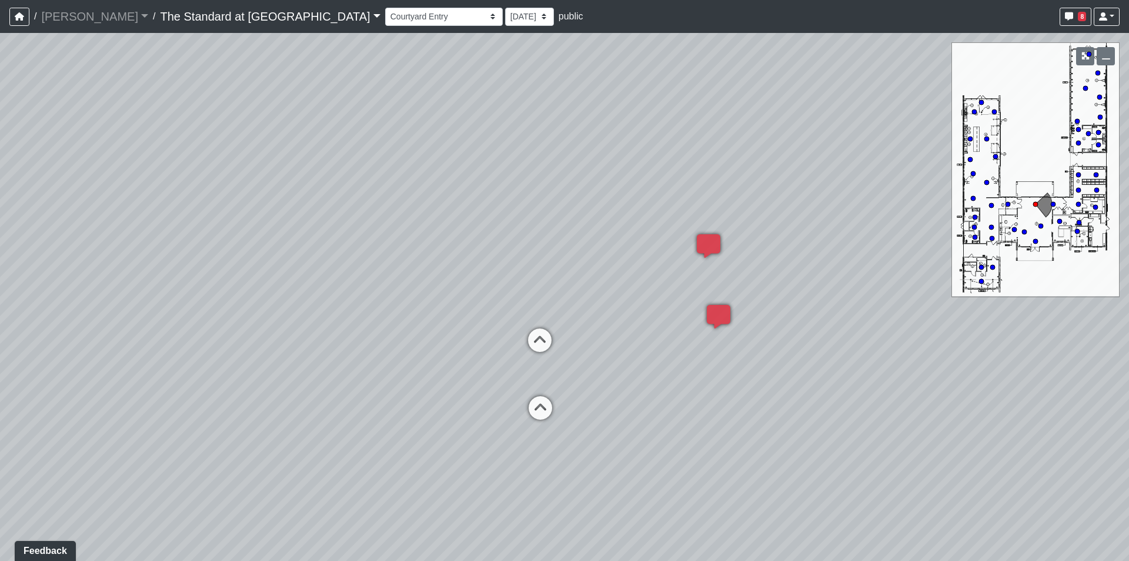
drag, startPoint x: 856, startPoint y: 337, endPoint x: 315, endPoint y: 342, distance: 540.6
click at [317, 342] on div "Loading... Conference Entry Loading... Mailroom - Counter Loading... Co-Work - …" at bounding box center [564, 297] width 1129 height 528
drag, startPoint x: 824, startPoint y: 378, endPoint x: 212, endPoint y: 329, distance: 614.2
click at [218, 328] on div "Loading... Conference Entry Loading... Mailroom - Counter Loading... Co-Work - …" at bounding box center [564, 297] width 1129 height 528
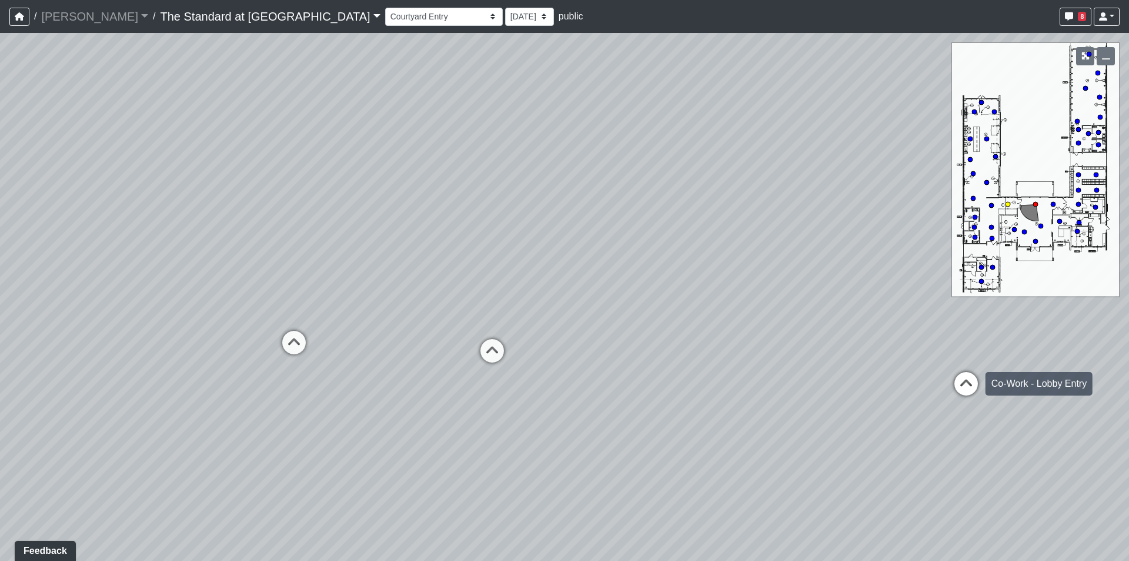
click at [985, 380] on div "Loading... Conference Entry Loading... Mailroom - Counter Loading... Co-Work - …" at bounding box center [564, 297] width 1129 height 528
click at [975, 383] on icon at bounding box center [966, 389] width 35 height 35
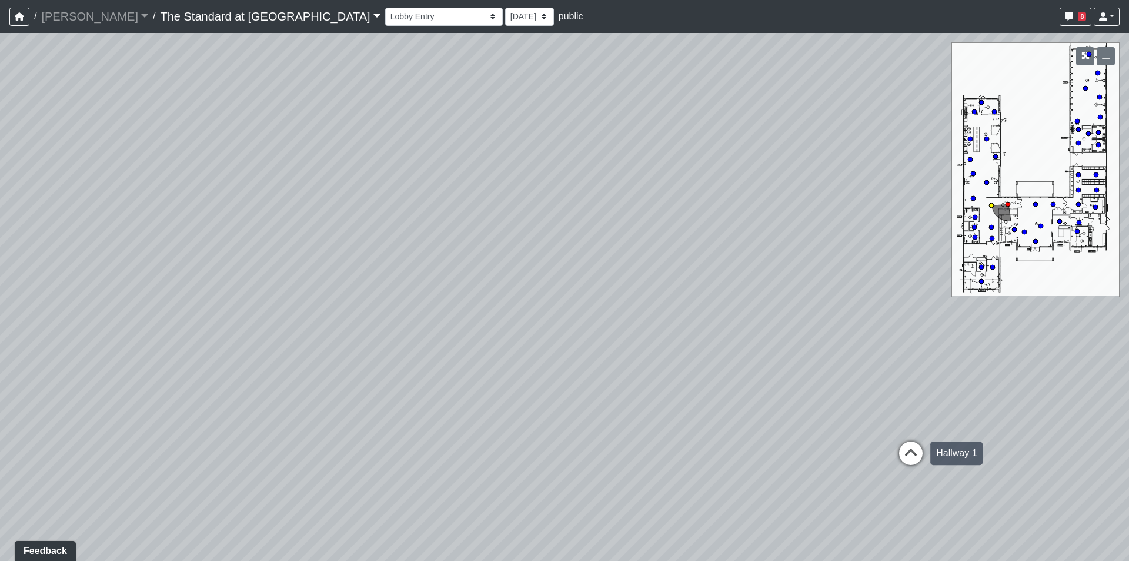
click at [910, 448] on icon at bounding box center [910, 458] width 35 height 35
drag, startPoint x: 409, startPoint y: 256, endPoint x: 993, endPoint y: 251, distance: 584.1
click at [993, 251] on div "Loading... Conference Entry Loading... Mailroom - Counter Loading... Co-Work - …" at bounding box center [564, 297] width 1129 height 528
drag, startPoint x: 453, startPoint y: 343, endPoint x: 1102, endPoint y: 322, distance: 649.1
click at [1102, 322] on div "Loading... Conference Entry Loading... Mailroom - Counter Loading... Co-Work - …" at bounding box center [564, 297] width 1129 height 528
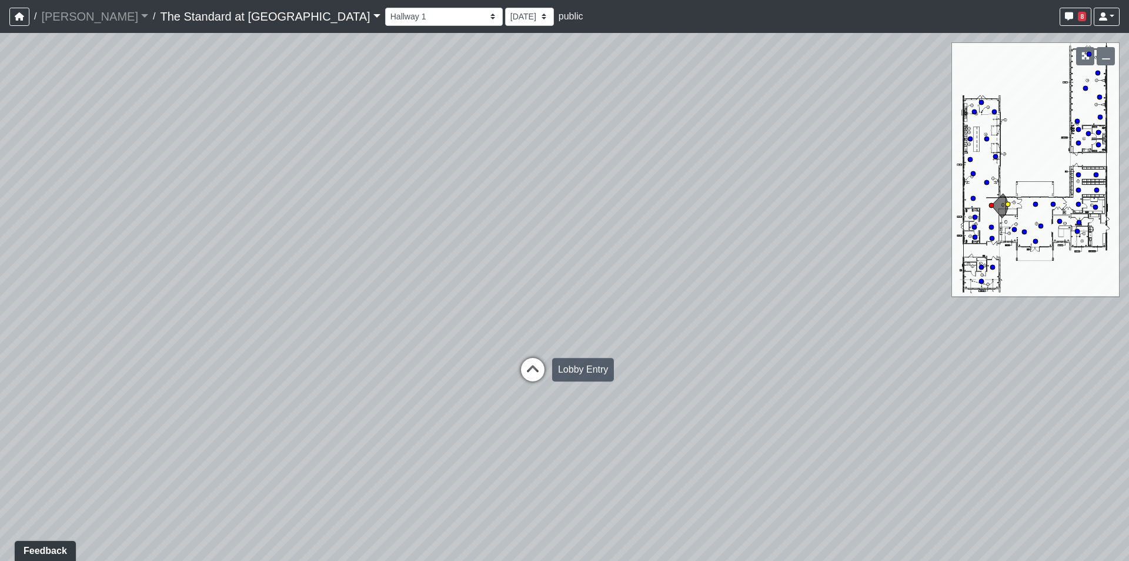
click at [524, 371] on icon at bounding box center [532, 375] width 35 height 35
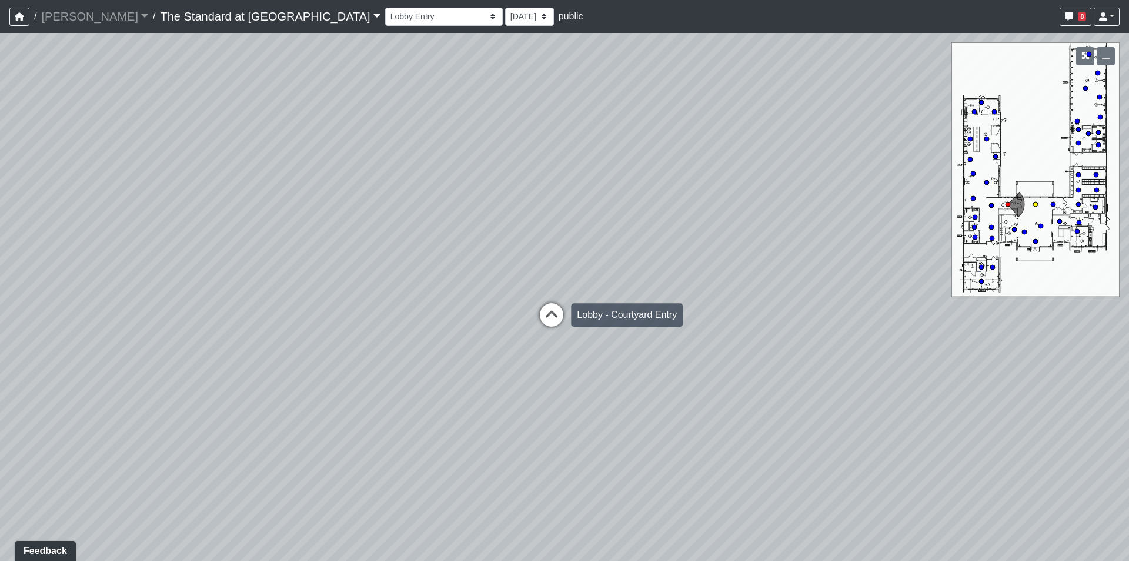
click at [544, 318] on icon at bounding box center [551, 320] width 35 height 35
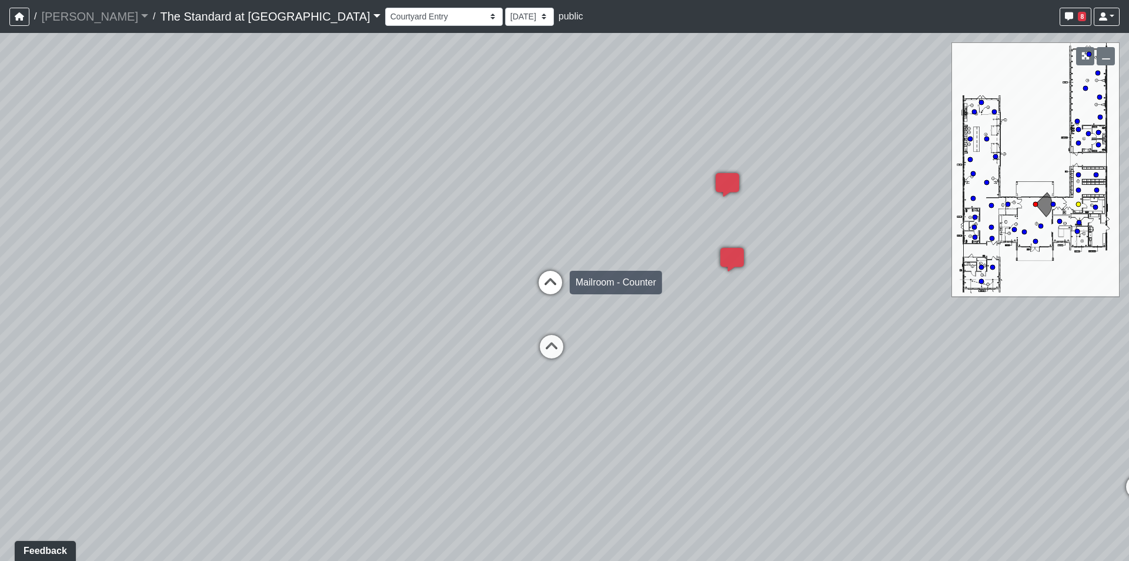
click at [555, 291] on icon at bounding box center [550, 288] width 35 height 35
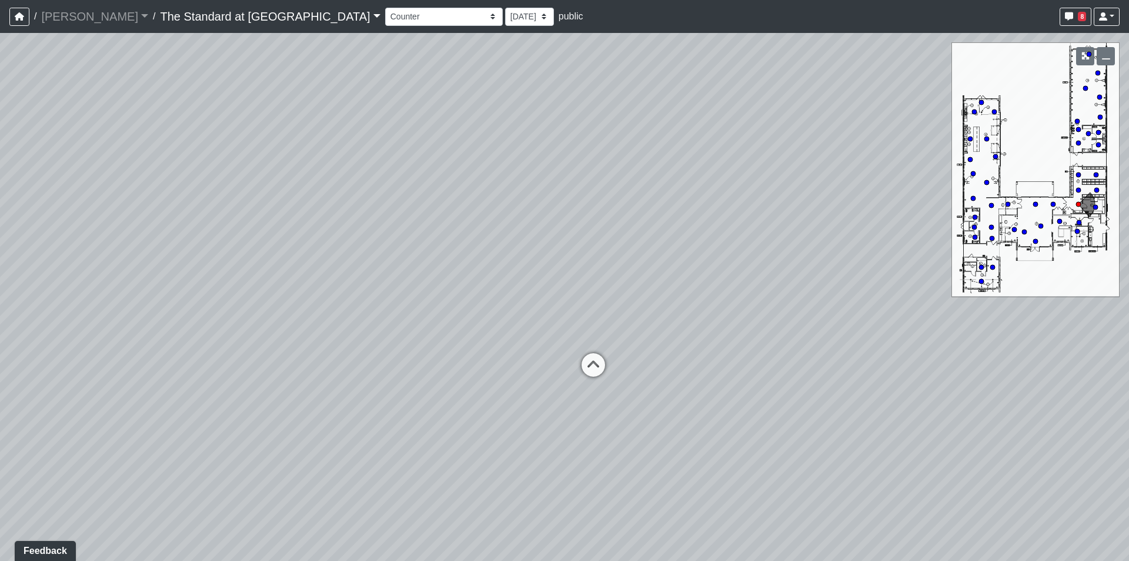
drag, startPoint x: 280, startPoint y: 274, endPoint x: 850, endPoint y: 277, distance: 569.9
click at [841, 278] on div "Loading... Conference Entry Loading... Mailroom - Counter Loading... Co-Work - …" at bounding box center [564, 297] width 1129 height 528
drag, startPoint x: 480, startPoint y: 286, endPoint x: 492, endPoint y: 295, distance: 15.2
click at [492, 295] on div "Loading... Conference Entry Loading... Mailroom - Counter Loading... Co-Work - …" at bounding box center [564, 297] width 1129 height 528
click at [621, 324] on icon at bounding box center [629, 329] width 35 height 35
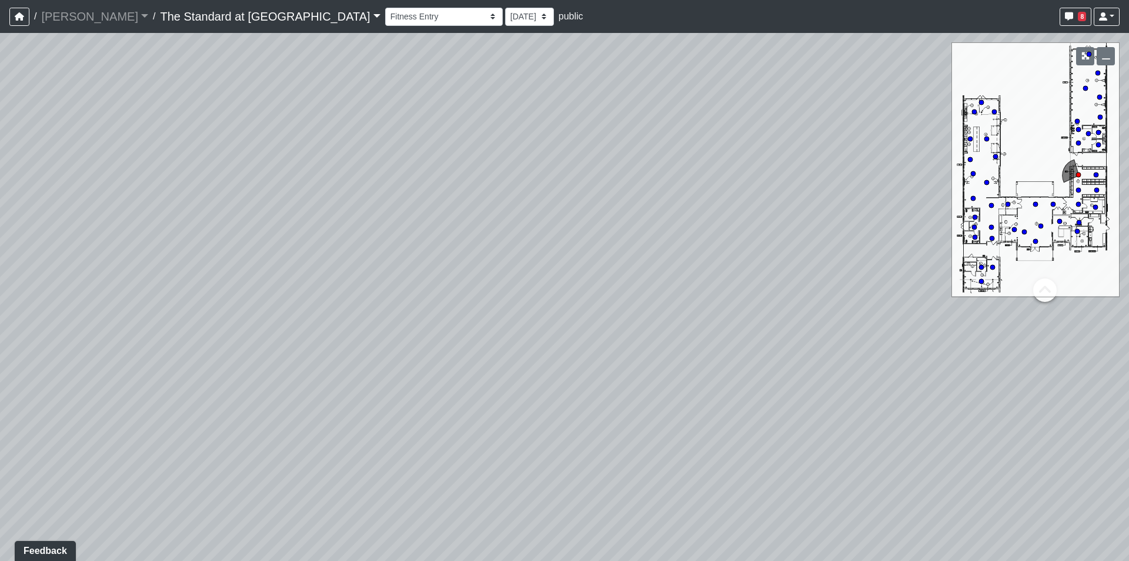
drag, startPoint x: 362, startPoint y: 235, endPoint x: 921, endPoint y: 262, distance: 559.4
click at [918, 262] on div "Loading... Conference Entry Loading... Mailroom - Counter Loading... Co-Work - …" at bounding box center [564, 297] width 1129 height 528
click at [368, 415] on icon at bounding box center [363, 418] width 35 height 35
drag, startPoint x: 754, startPoint y: 257, endPoint x: 301, endPoint y: 207, distance: 456.2
click at [301, 207] on div "Loading... Conference Entry Loading... Mailroom - Counter Loading... Co-Work - …" at bounding box center [564, 297] width 1129 height 528
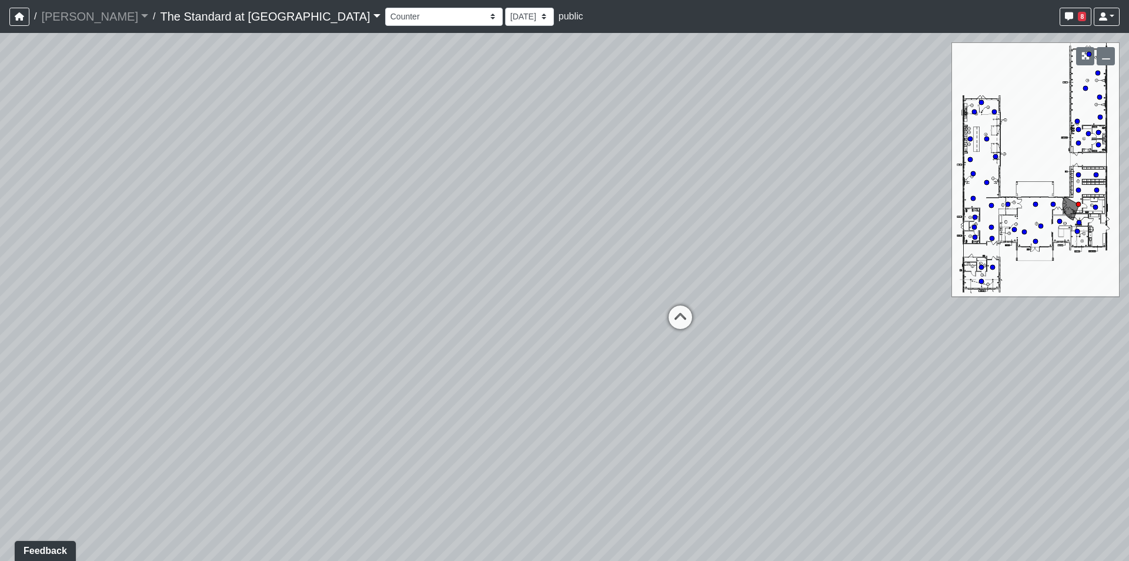
drag, startPoint x: 281, startPoint y: 290, endPoint x: 331, endPoint y: 274, distance: 52.1
click at [335, 274] on div "Loading... Conference Entry Loading... Mailroom - Counter Loading... Co-Work - …" at bounding box center [564, 297] width 1129 height 528
click at [678, 316] on icon at bounding box center [675, 322] width 35 height 35
drag, startPoint x: 727, startPoint y: 286, endPoint x: -69, endPoint y: 319, distance: 797.1
click at [0, 319] on html "/ Ojala Ojala Loading... / The Standard at Old Town The Standard at Old Town Lo…" at bounding box center [564, 280] width 1129 height 561
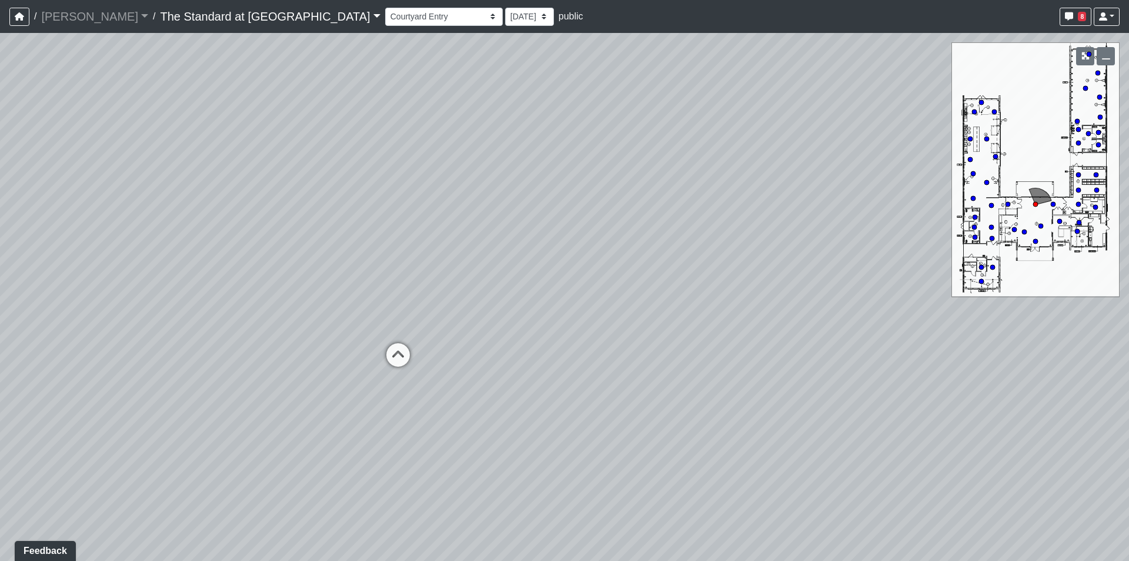
drag, startPoint x: 439, startPoint y: 283, endPoint x: 622, endPoint y: 239, distance: 187.6
click at [622, 239] on div "Loading... Conference Entry Loading... Mailroom - Counter Loading... Co-Work - …" at bounding box center [564, 297] width 1129 height 528
click at [451, 325] on icon at bounding box center [437, 333] width 35 height 35
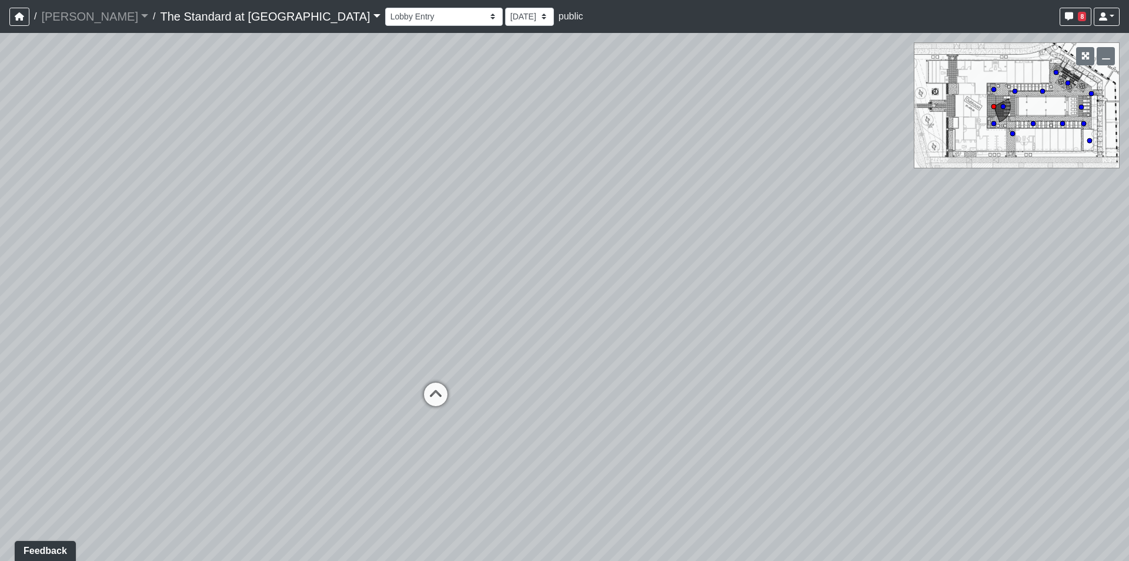
drag, startPoint x: 493, startPoint y: 324, endPoint x: 509, endPoint y: 264, distance: 62.1
click at [509, 264] on div "Loading... Conference Entry Loading... Mailroom - Counter Loading... Co-Work - …" at bounding box center [564, 297] width 1129 height 528
drag, startPoint x: 601, startPoint y: 313, endPoint x: 713, endPoint y: 313, distance: 112.9
click at [713, 313] on div "Loading... Conference Entry Loading... Mailroom - Counter Loading... Co-Work - …" at bounding box center [564, 297] width 1129 height 528
click at [531, 345] on icon at bounding box center [522, 342] width 35 height 35
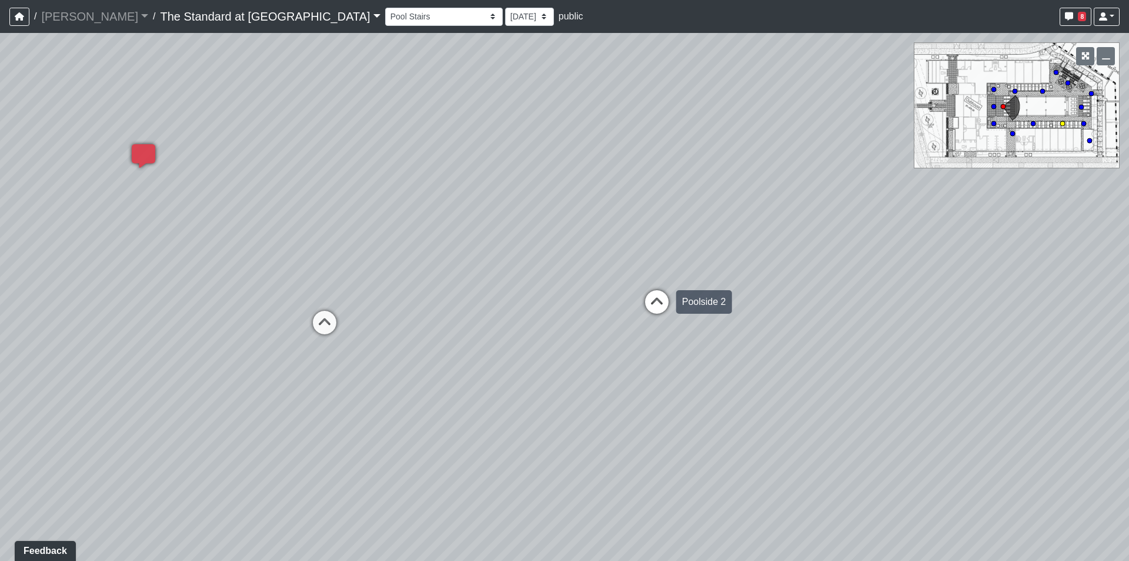
click at [657, 293] on icon at bounding box center [656, 307] width 35 height 35
select select "vBrQpnmRy2zLRRFT7JQGAC"
drag, startPoint x: 500, startPoint y: 152, endPoint x: 701, endPoint y: 164, distance: 200.9
click at [701, 164] on div "Loading... Conference Entry Loading... Mailroom - Counter Loading... Co-Work - …" at bounding box center [564, 297] width 1129 height 528
drag, startPoint x: 648, startPoint y: 186, endPoint x: 882, endPoint y: 188, distance: 233.5
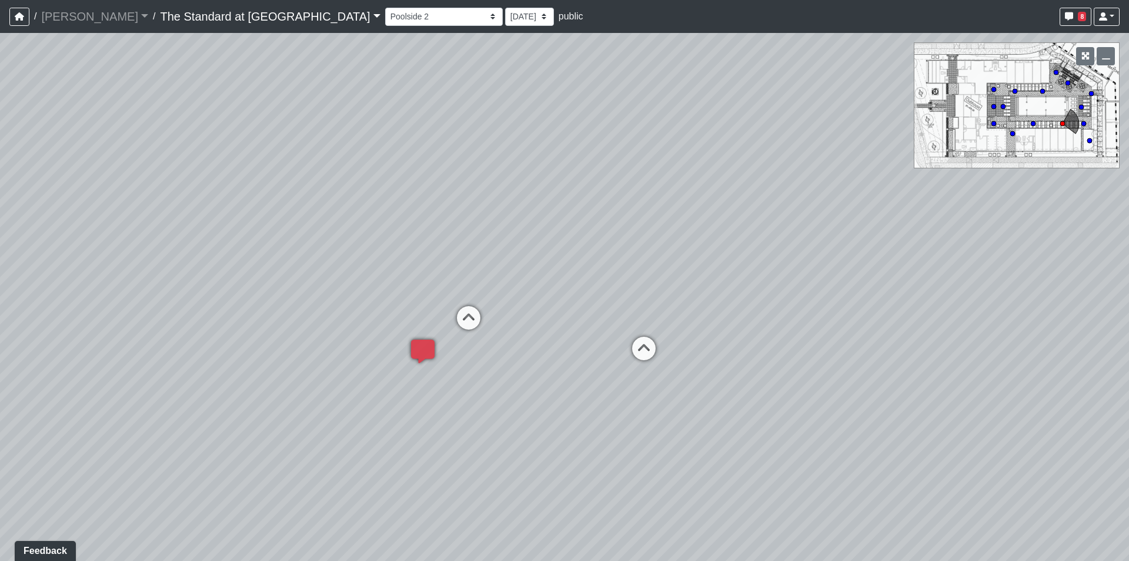
click at [751, 187] on div "Loading... Conference Entry Loading... Mailroom - Counter Loading... Co-Work - …" at bounding box center [564, 297] width 1129 height 528
drag, startPoint x: 911, startPoint y: 222, endPoint x: 938, endPoint y: 222, distance: 26.5
click at [938, 222] on div "Loading... Conference Entry Loading... Mailroom - Counter Loading... Co-Work - …" at bounding box center [564, 297] width 1129 height 528
drag, startPoint x: 735, startPoint y: 302, endPoint x: 1058, endPoint y: 245, distance: 328.5
click at [1058, 245] on div "Loading... Conference Entry Loading... Mailroom - Counter Loading... Co-Work - …" at bounding box center [564, 297] width 1129 height 528
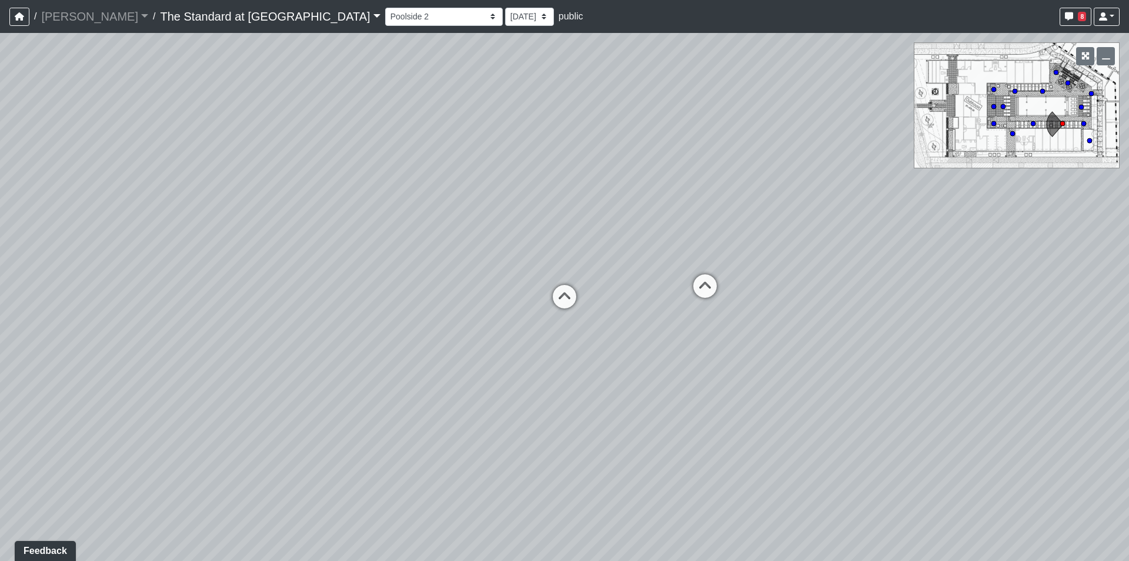
drag, startPoint x: 667, startPoint y: 267, endPoint x: 789, endPoint y: 220, distance: 131.1
click at [789, 220] on div "Loading... Conference Entry Loading... Mailroom - Counter Loading... Co-Work - …" at bounding box center [564, 297] width 1129 height 528
click at [226, 19] on link "The Standard at Old Town" at bounding box center [270, 17] width 220 height 24
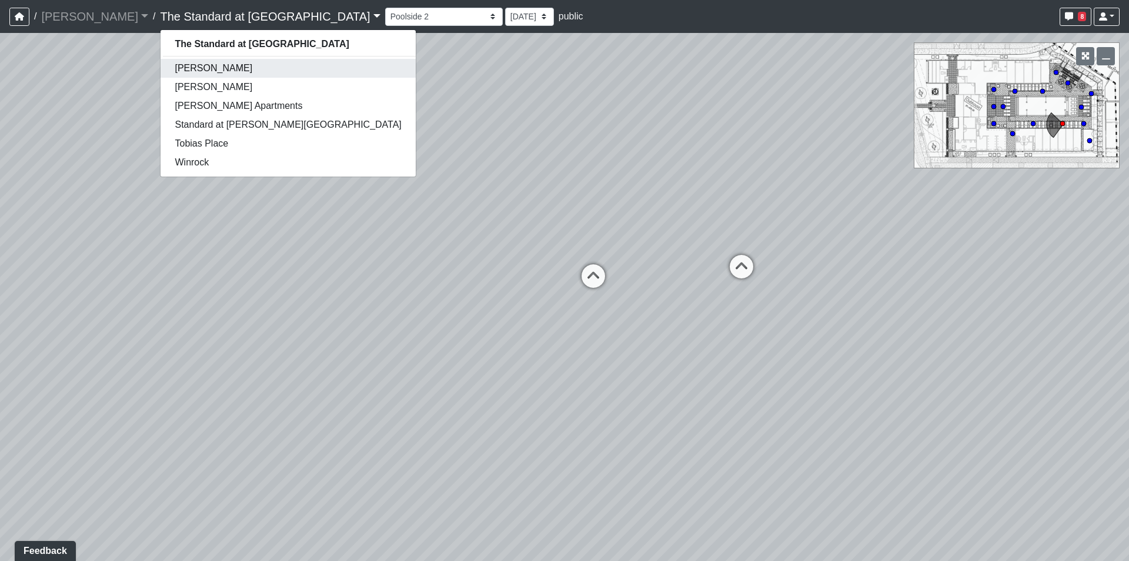
click at [161, 71] on link "[PERSON_NAME]" at bounding box center [288, 68] width 255 height 19
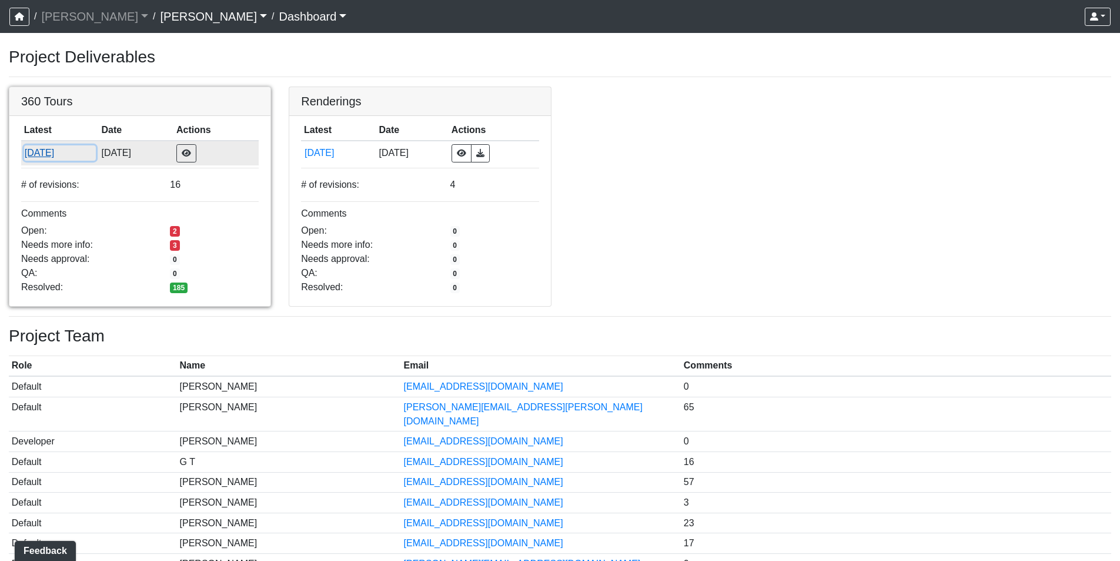
click at [54, 154] on button "[DATE]" at bounding box center [60, 152] width 72 height 15
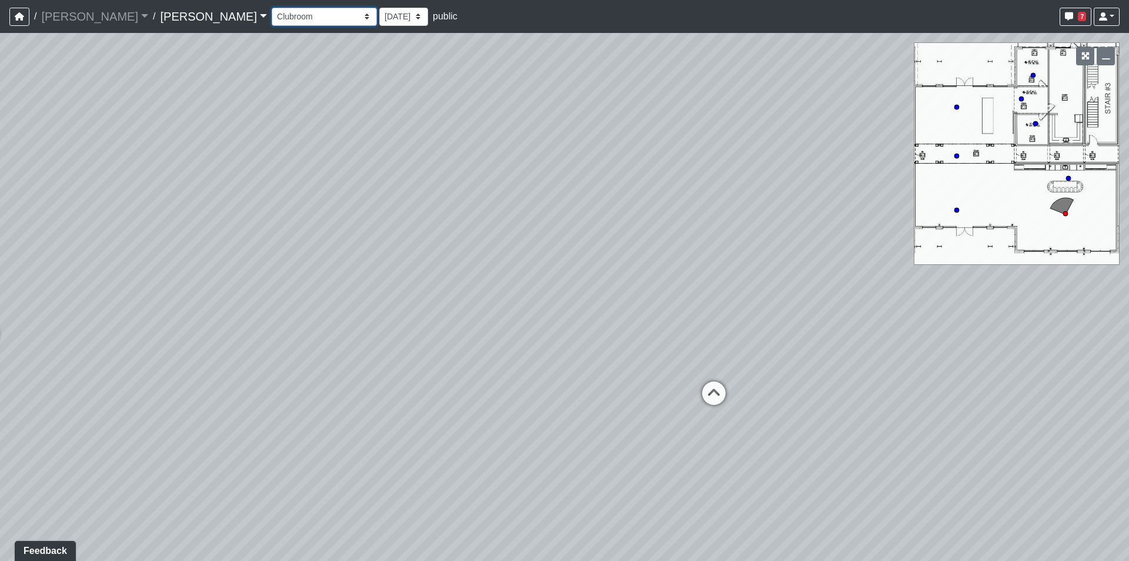
click at [272, 17] on select "Conference Room Conference Room 2 Counter Entrance Pod Pod 2 Pod Entry Carriage…" at bounding box center [324, 17] width 105 height 18
click at [272, 8] on select "Conference Room Conference Room 2 Counter Entrance Pod Pod 2 Pod Entry Carriage…" at bounding box center [324, 17] width 105 height 18
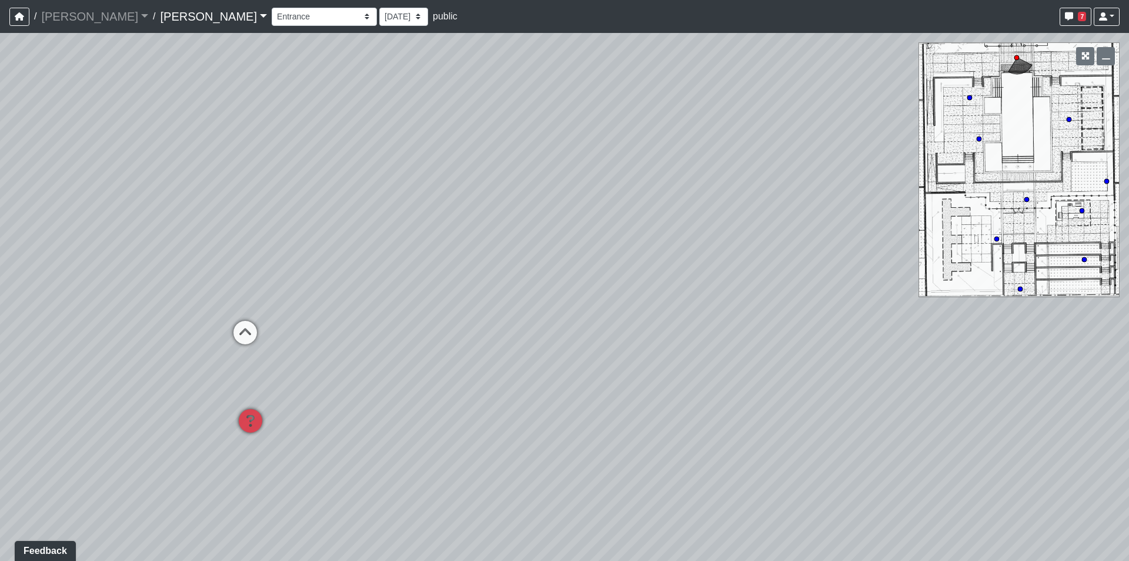
drag, startPoint x: 839, startPoint y: 368, endPoint x: 274, endPoint y: 345, distance: 565.7
click at [274, 345] on div "Loading... Lounge Loading... Clubroom Kitchen Loading... Loungers Loading... Po…" at bounding box center [564, 297] width 1129 height 528
click at [752, 331] on icon at bounding box center [748, 335] width 35 height 35
click at [313, 296] on div "Loading... Lounge Loading... Clubroom Kitchen Loading... Loungers Loading... Po…" at bounding box center [564, 297] width 1129 height 528
click at [994, 239] on icon at bounding box center [997, 239] width 6 height 6
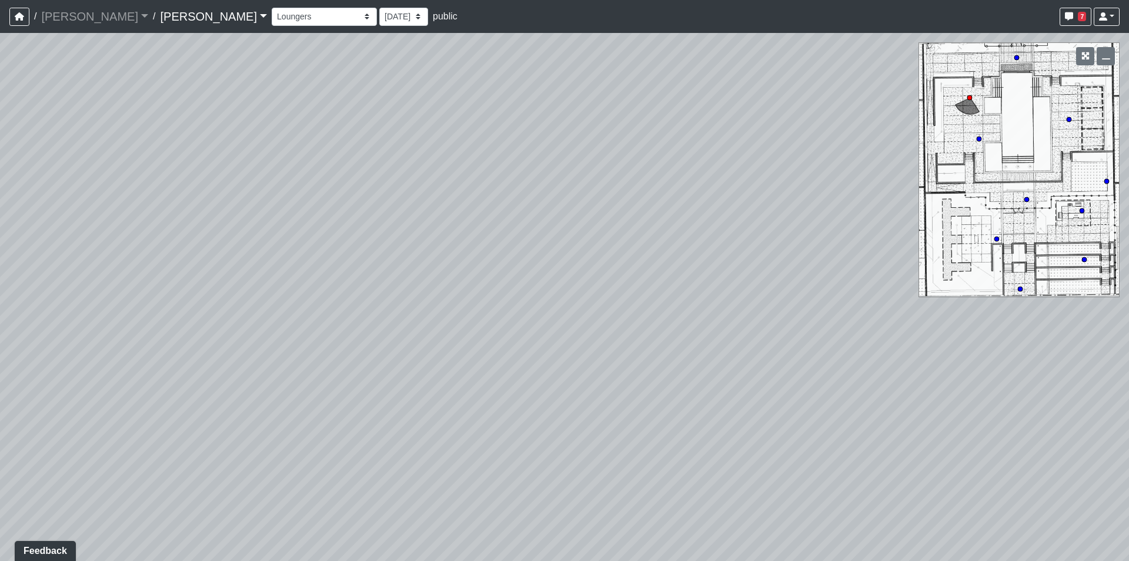
select select "t7QAv7FFuk13z3b7G75Da7"
drag, startPoint x: 562, startPoint y: 227, endPoint x: 371, endPoint y: 274, distance: 197.4
click at [371, 274] on div "Loading... Lounge Loading... Clubroom Kitchen Loading... Loungers Loading... Po…" at bounding box center [564, 297] width 1129 height 528
drag, startPoint x: 925, startPoint y: 298, endPoint x: 371, endPoint y: 227, distance: 558.5
click at [371, 227] on div "Loading... Lounge Loading... Clubroom Kitchen Loading... Loungers Loading... Po…" at bounding box center [564, 297] width 1129 height 528
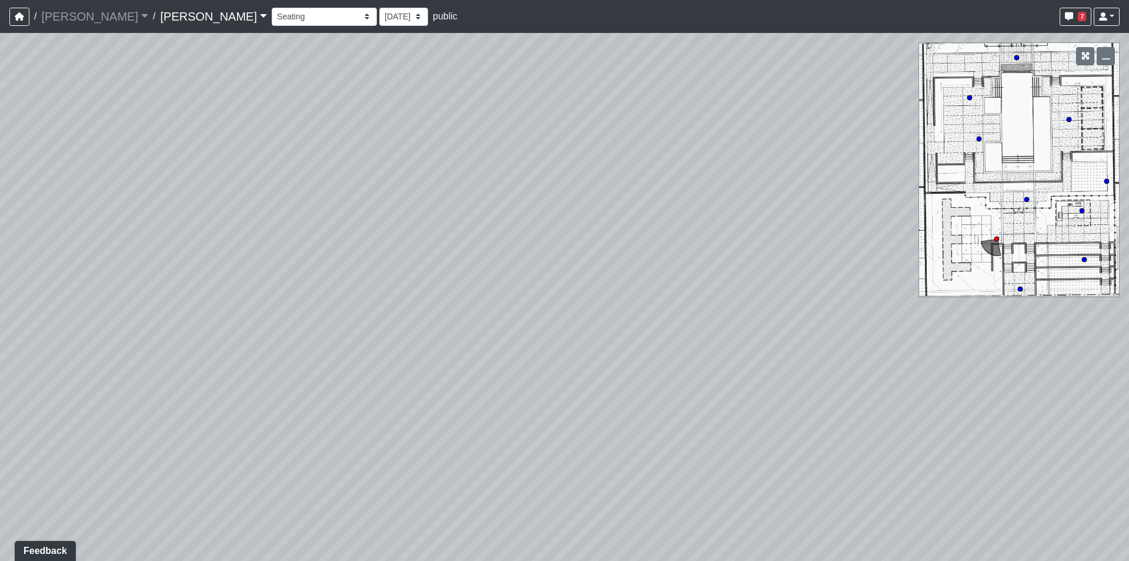
drag, startPoint x: 563, startPoint y: 311, endPoint x: 1230, endPoint y: 370, distance: 669.6
click at [1129, 370] on html "/ [PERSON_NAME] [PERSON_NAME] Loading... / [PERSON_NAME] [PERSON_NAME] Loading.…" at bounding box center [564, 280] width 1129 height 561
drag, startPoint x: 612, startPoint y: 196, endPoint x: 997, endPoint y: 206, distance: 385.4
click at [997, 206] on div "Loading... Lounge Loading... Clubroom Kitchen Loading... Loungers Loading... Po…" at bounding box center [564, 297] width 1129 height 528
drag, startPoint x: 896, startPoint y: 389, endPoint x: 698, endPoint y: 375, distance: 198.7
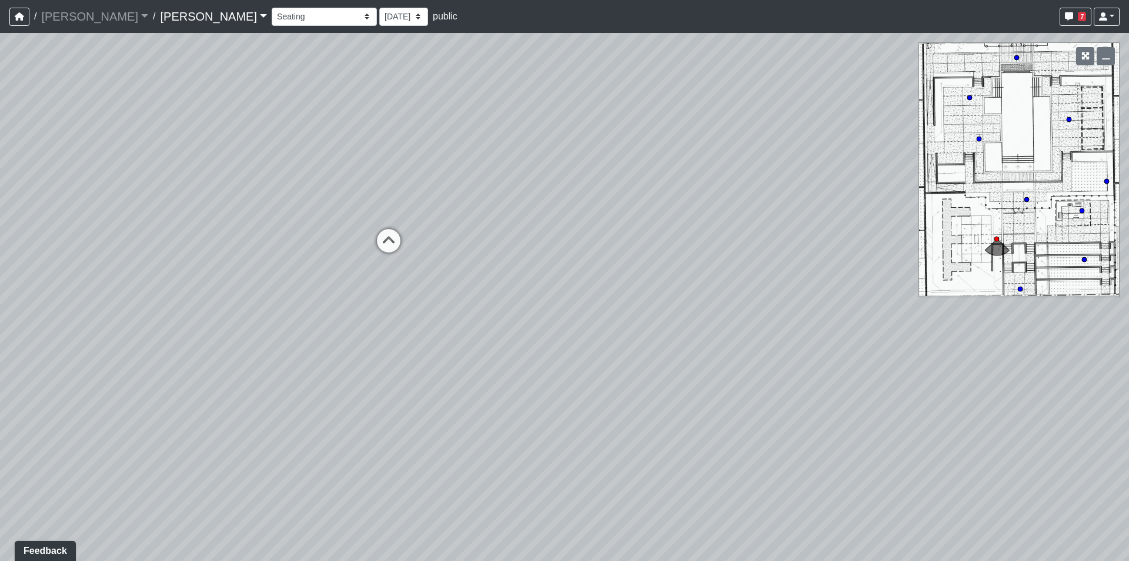
click at [698, 375] on div "Loading... Lounge Loading... Clubroom Kitchen Loading... Loungers Loading... Po…" at bounding box center [564, 297] width 1129 height 528
drag, startPoint x: 737, startPoint y: 285, endPoint x: 282, endPoint y: 278, distance: 454.7
click at [232, 271] on div "Loading... Lounge Loading... Clubroom Kitchen Loading... Loungers Loading... Po…" at bounding box center [564, 297] width 1129 height 528
drag, startPoint x: 517, startPoint y: 258, endPoint x: 264, endPoint y: 306, distance: 257.5
click at [264, 306] on div "Loading... Lounge Loading... Clubroom Kitchen Loading... Loungers Loading... Po…" at bounding box center [564, 297] width 1129 height 528
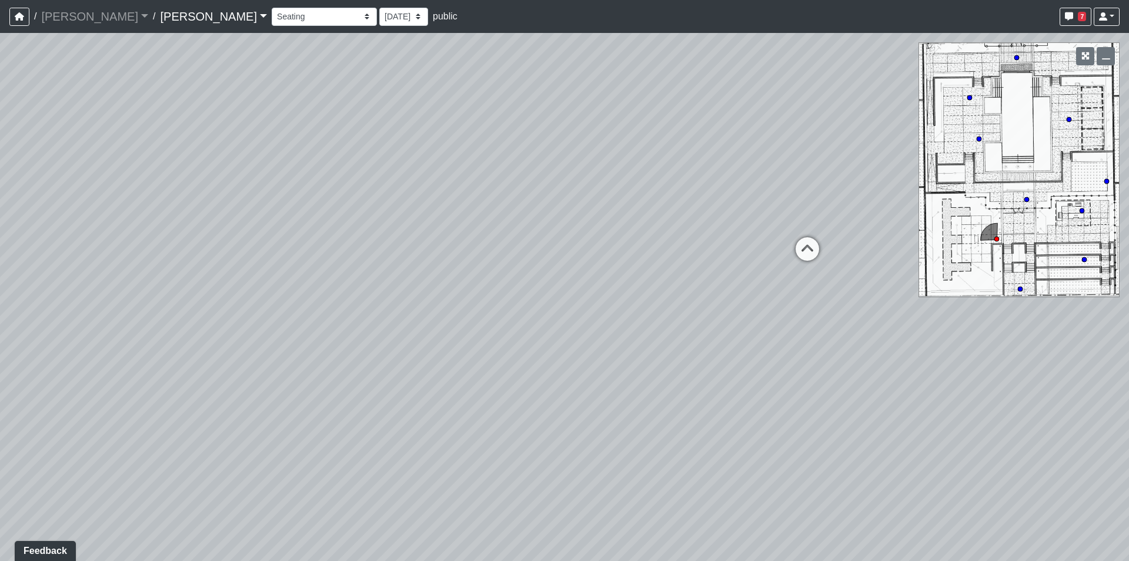
click at [161, 273] on div "Loading... Lounge Loading... Clubroom Kitchen Loading... Loungers Loading... Po…" at bounding box center [564, 297] width 1129 height 528
drag, startPoint x: 823, startPoint y: 252, endPoint x: 561, endPoint y: 232, distance: 263.0
click at [561, 232] on div "Loading... Lounge Loading... Clubroom Kitchen Loading... Loungers Loading... Po…" at bounding box center [564, 297] width 1129 height 528
drag, startPoint x: 669, startPoint y: 240, endPoint x: 282, endPoint y: 248, distance: 387.1
click at [282, 248] on div "Loading... Lounge Loading... Clubroom Kitchen Loading... Loungers Loading... Po…" at bounding box center [564, 297] width 1129 height 528
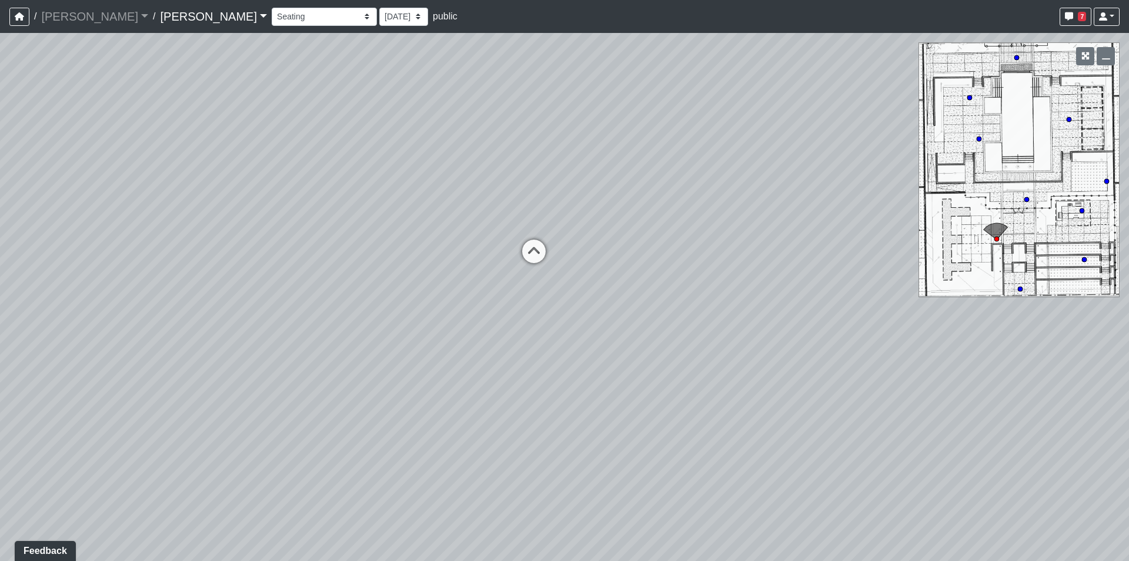
click at [303, 225] on div "Loading... Lounge Loading... Clubroom Kitchen Loading... Loungers Loading... Po…" at bounding box center [564, 297] width 1129 height 528
drag, startPoint x: 576, startPoint y: 161, endPoint x: 860, endPoint y: 164, distance: 284.1
click at [985, 142] on div "Loading... Lounge Loading... Clubroom Kitchen Loading... Loungers Loading... Po…" at bounding box center [564, 297] width 1129 height 528
click at [815, 191] on div "Loading... Lounge Loading... Clubroom Kitchen Loading... Loungers Loading... Po…" at bounding box center [564, 297] width 1129 height 528
click at [893, 183] on div "Loading... Lounge Loading... Clubroom Kitchen Loading... Loungers Loading... Po…" at bounding box center [564, 297] width 1129 height 528
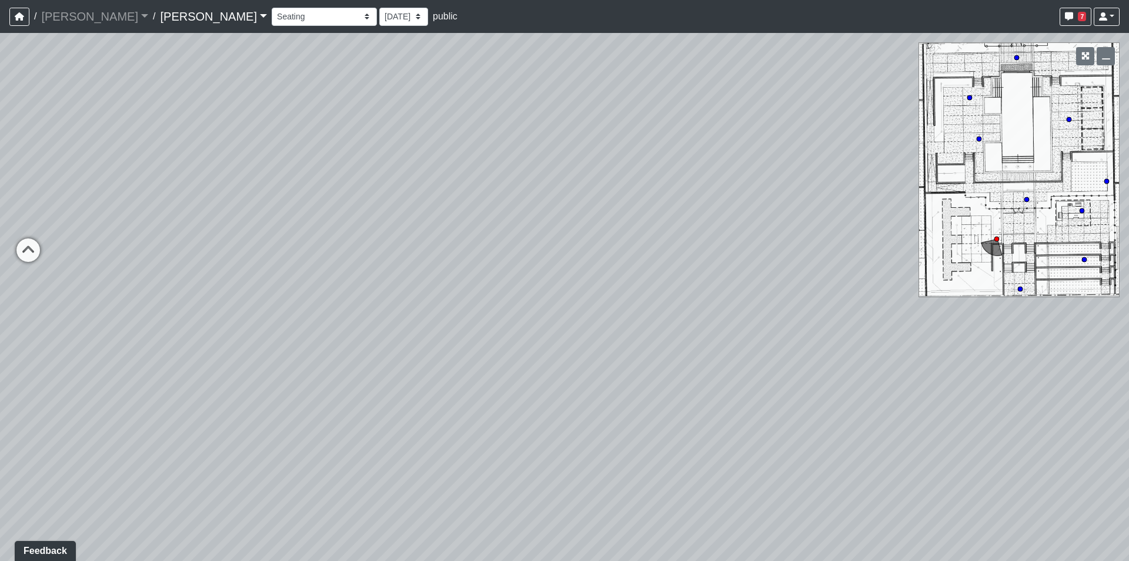
drag, startPoint x: 804, startPoint y: 217, endPoint x: 869, endPoint y: 219, distance: 64.7
click at [869, 219] on div "Loading... Lounge Loading... Clubroom Kitchen Loading... Loungers Loading... Po…" at bounding box center [564, 297] width 1129 height 528
drag, startPoint x: 342, startPoint y: 155, endPoint x: 872, endPoint y: 160, distance: 529.4
click at [870, 160] on div "Loading... Lounge Loading... Clubroom Kitchen Loading... Loungers Loading... Po…" at bounding box center [564, 297] width 1129 height 528
drag, startPoint x: 881, startPoint y: 311, endPoint x: 578, endPoint y: 262, distance: 306.8
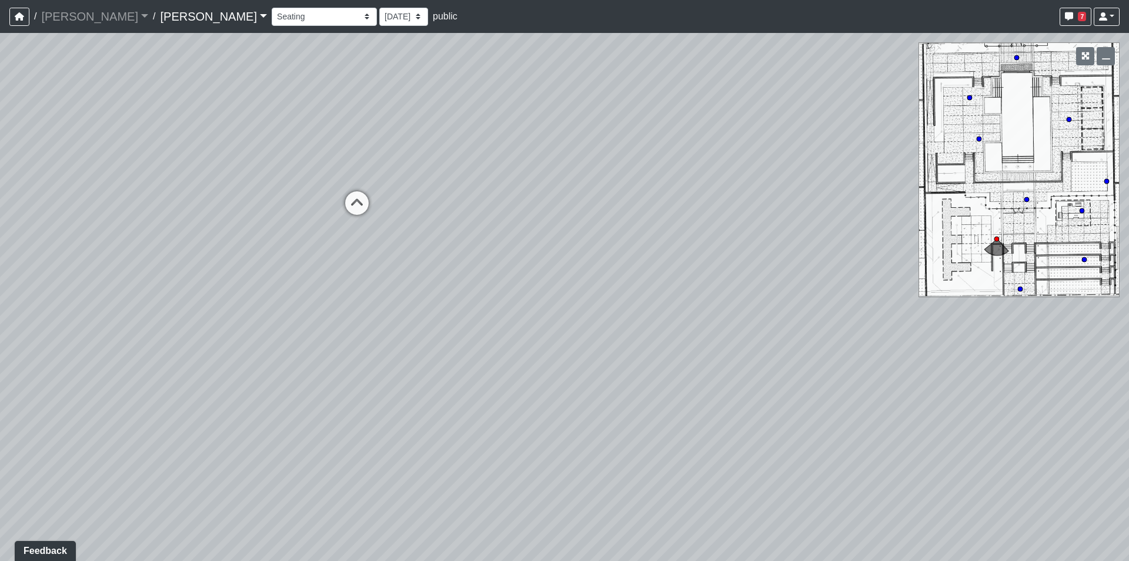
click at [578, 262] on div "Loading... Lounge Loading... Clubroom Kitchen Loading... Loungers Loading... Po…" at bounding box center [564, 297] width 1129 height 528
